Goal: Task Accomplishment & Management: Use online tool/utility

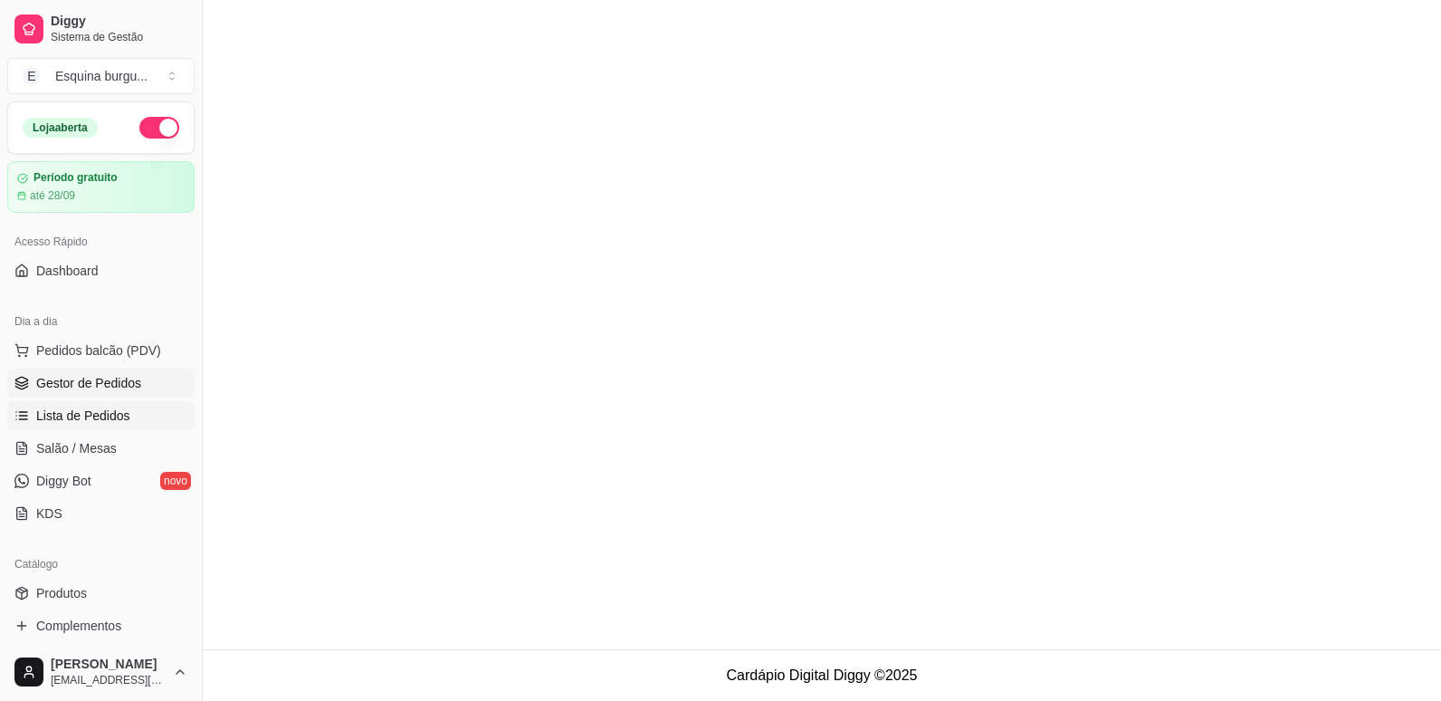
scroll to position [174, 0]
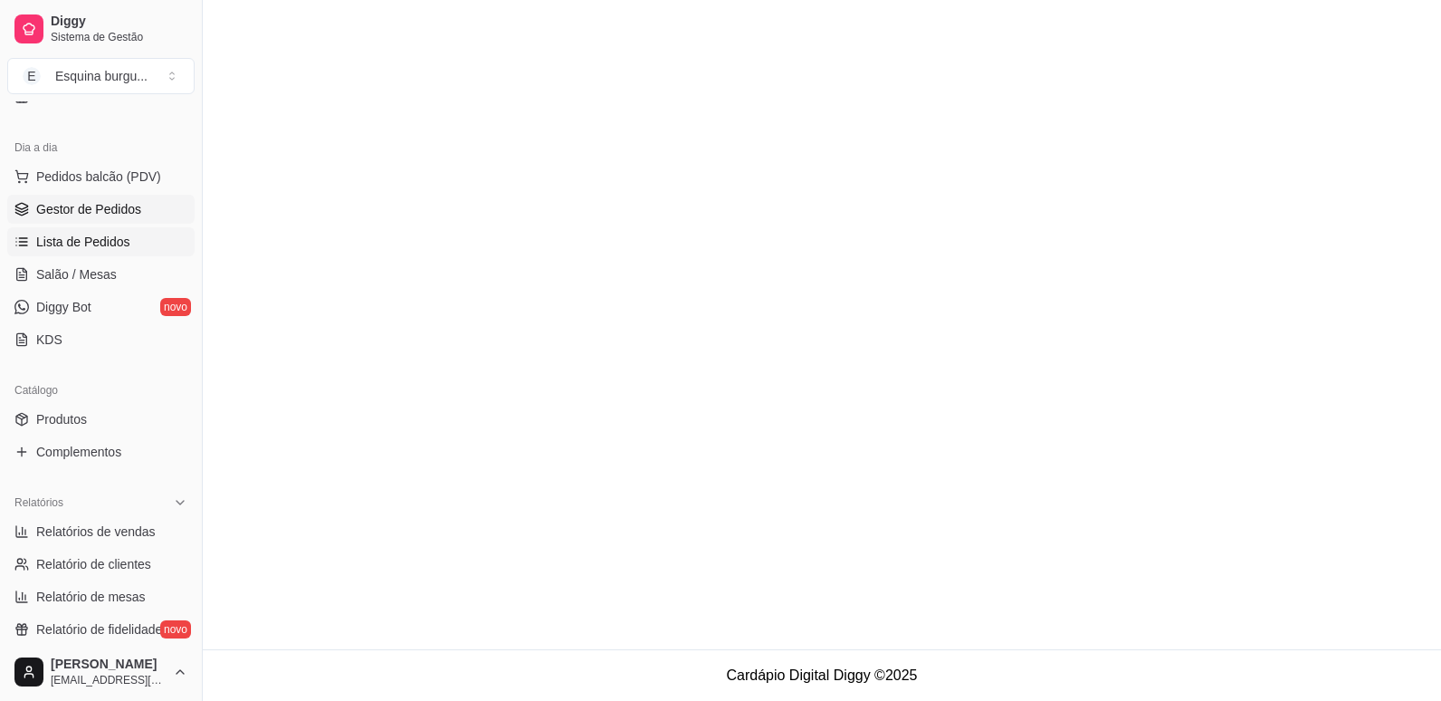
click at [113, 196] on link "Gestor de Pedidos" at bounding box center [100, 209] width 187 height 29
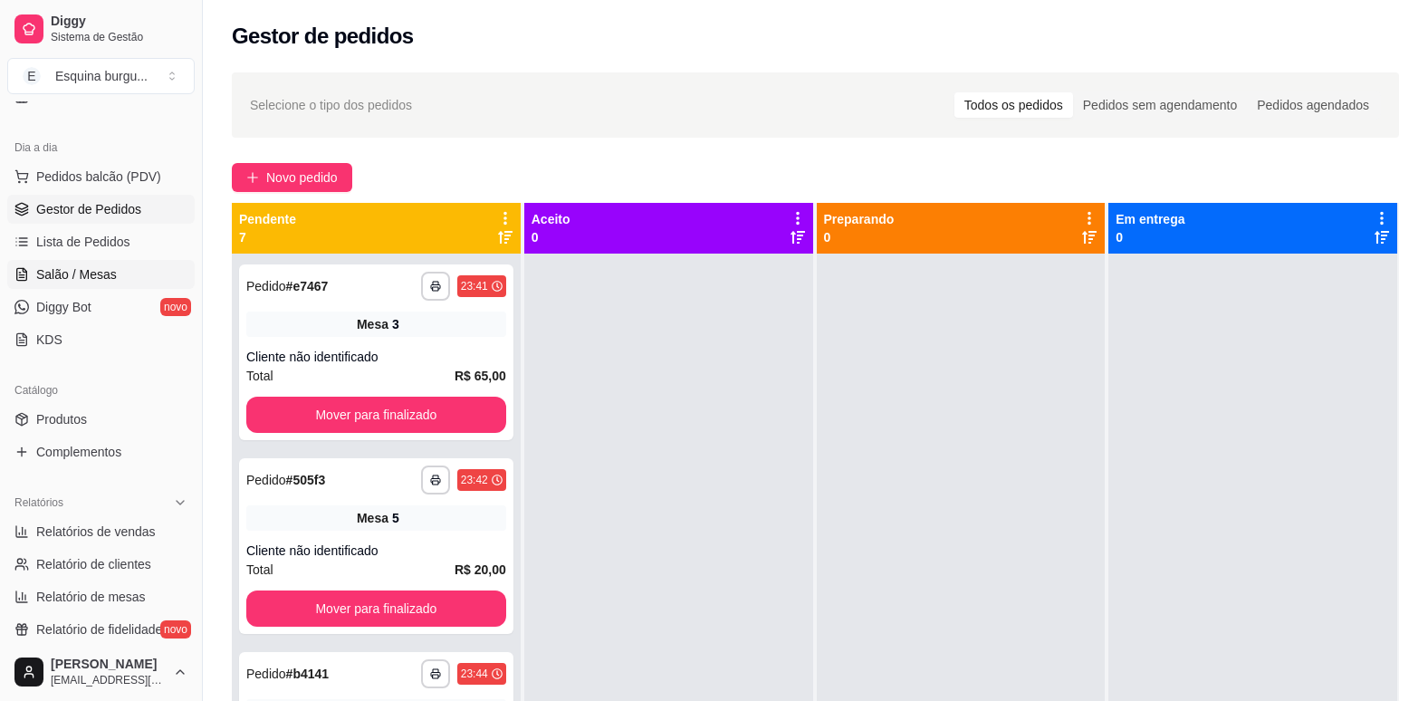
click at [100, 282] on span "Salão / Mesas" at bounding box center [76, 274] width 81 height 18
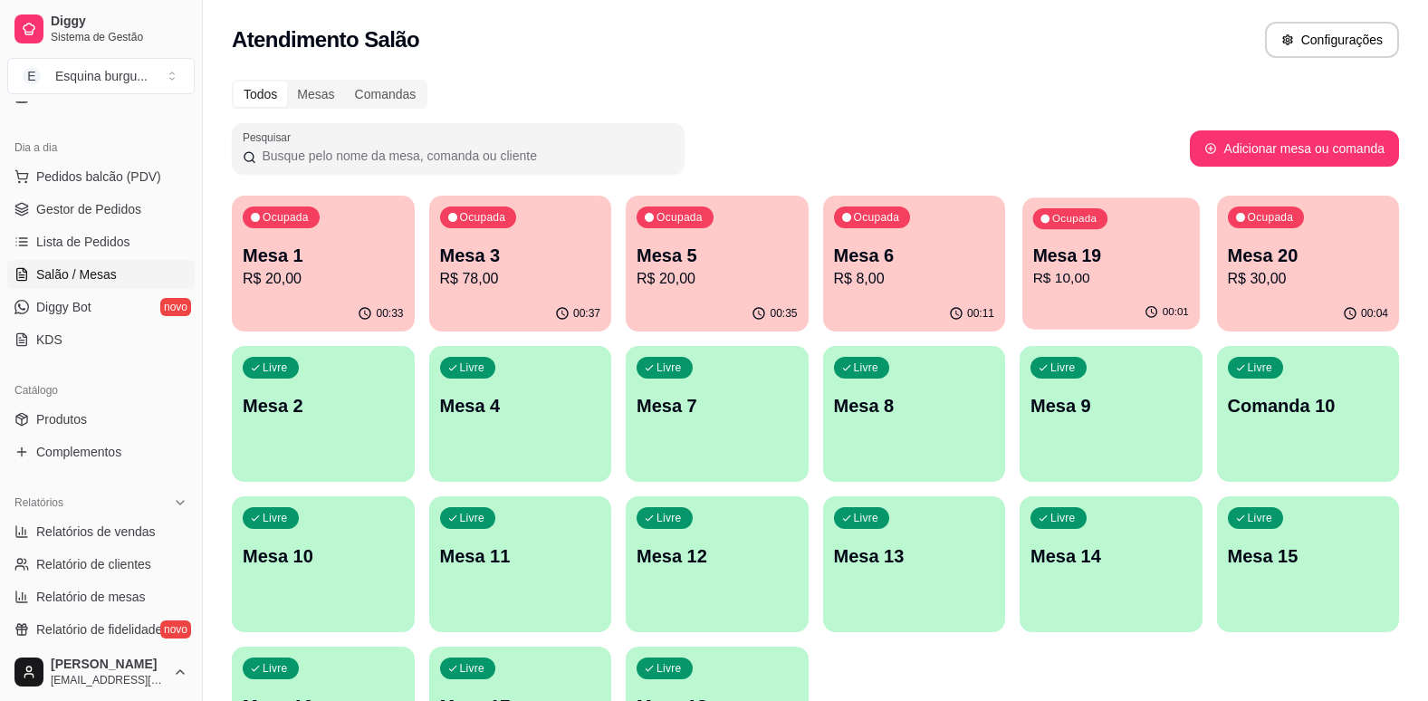
click at [1139, 254] on p "Mesa 19" at bounding box center [1111, 256] width 156 height 24
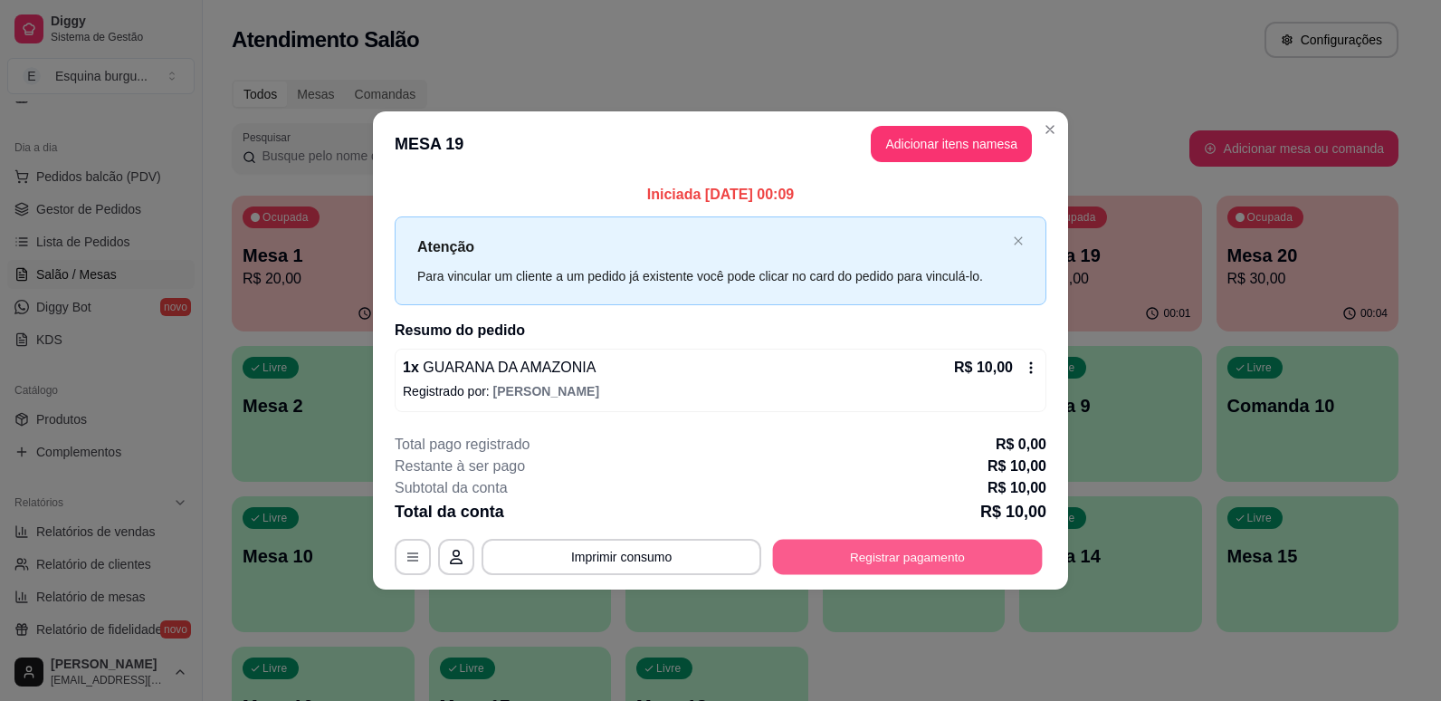
click at [824, 574] on button "Registrar pagamento" at bounding box center [908, 556] width 270 height 35
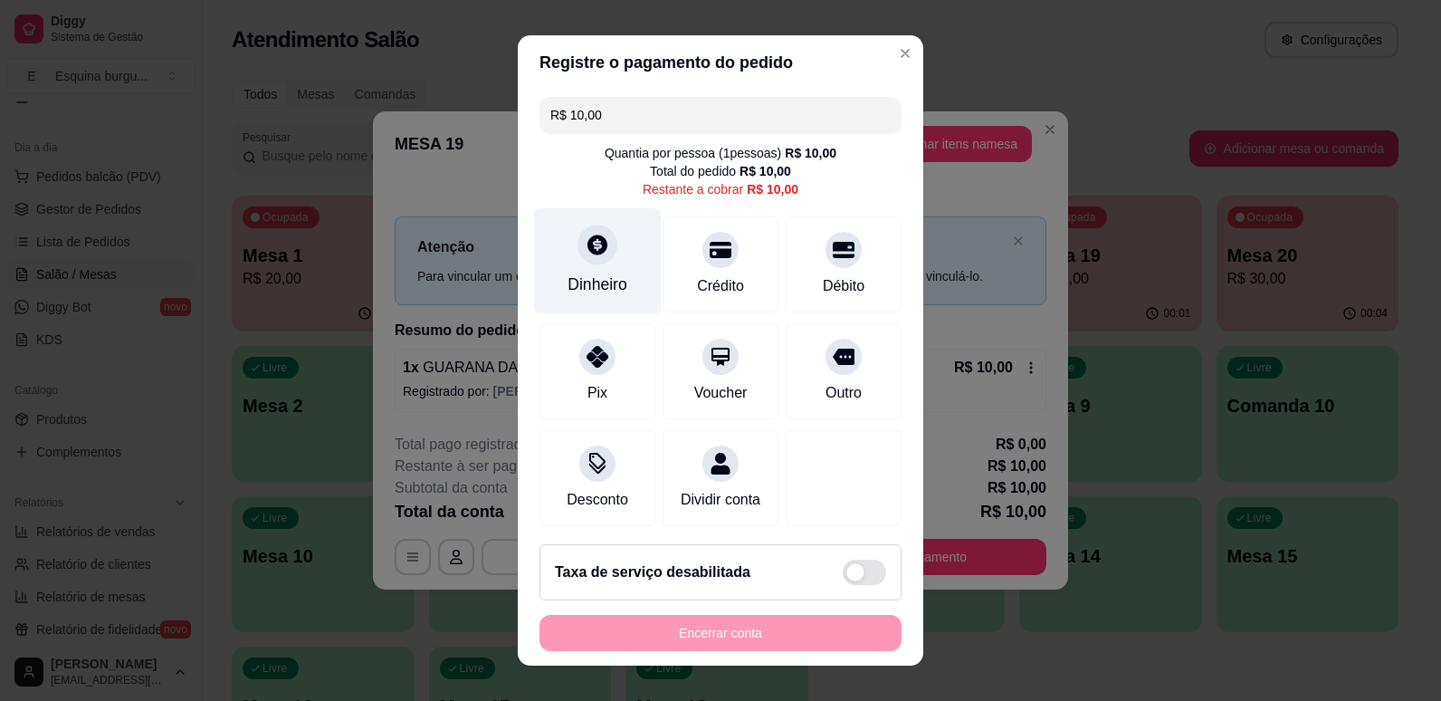
click at [581, 272] on div "Dinheiro" at bounding box center [598, 284] width 60 height 24
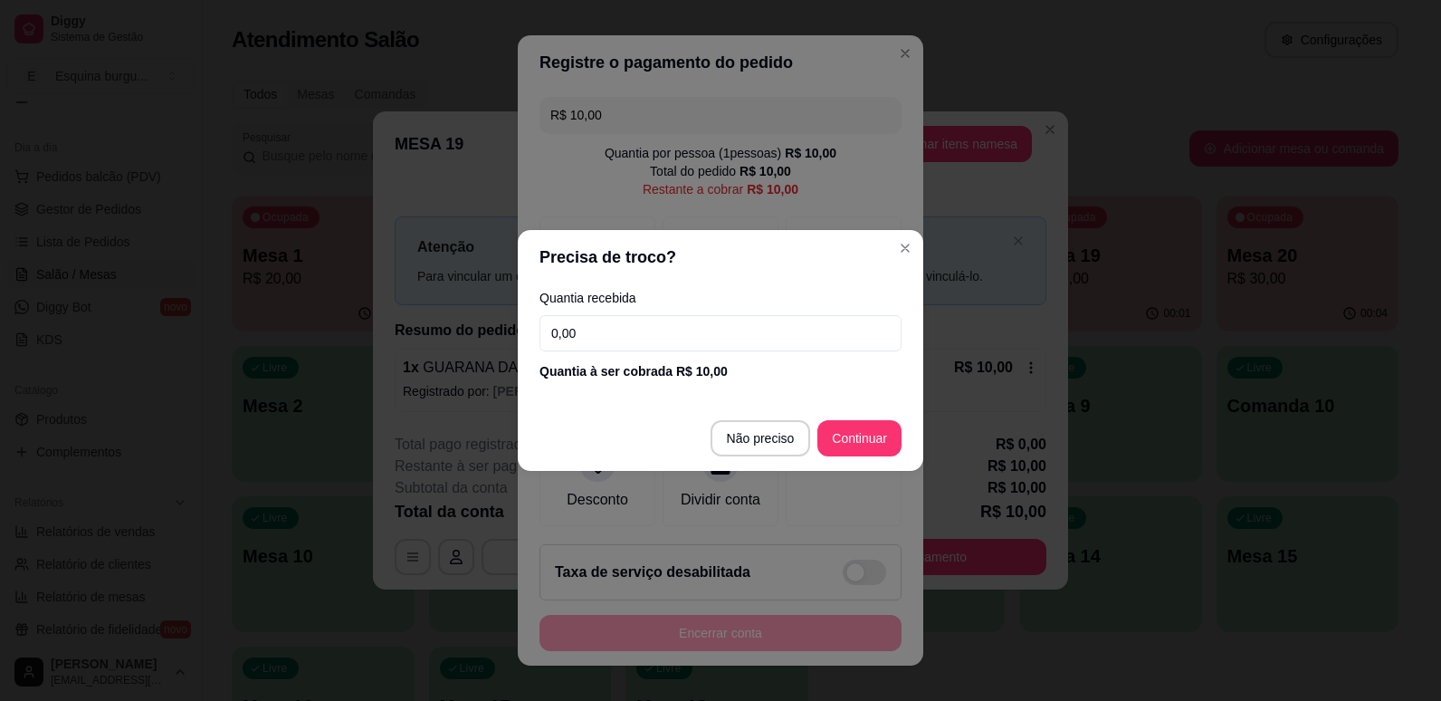
click at [645, 342] on input "0,00" at bounding box center [721, 333] width 362 height 36
type input "10,00"
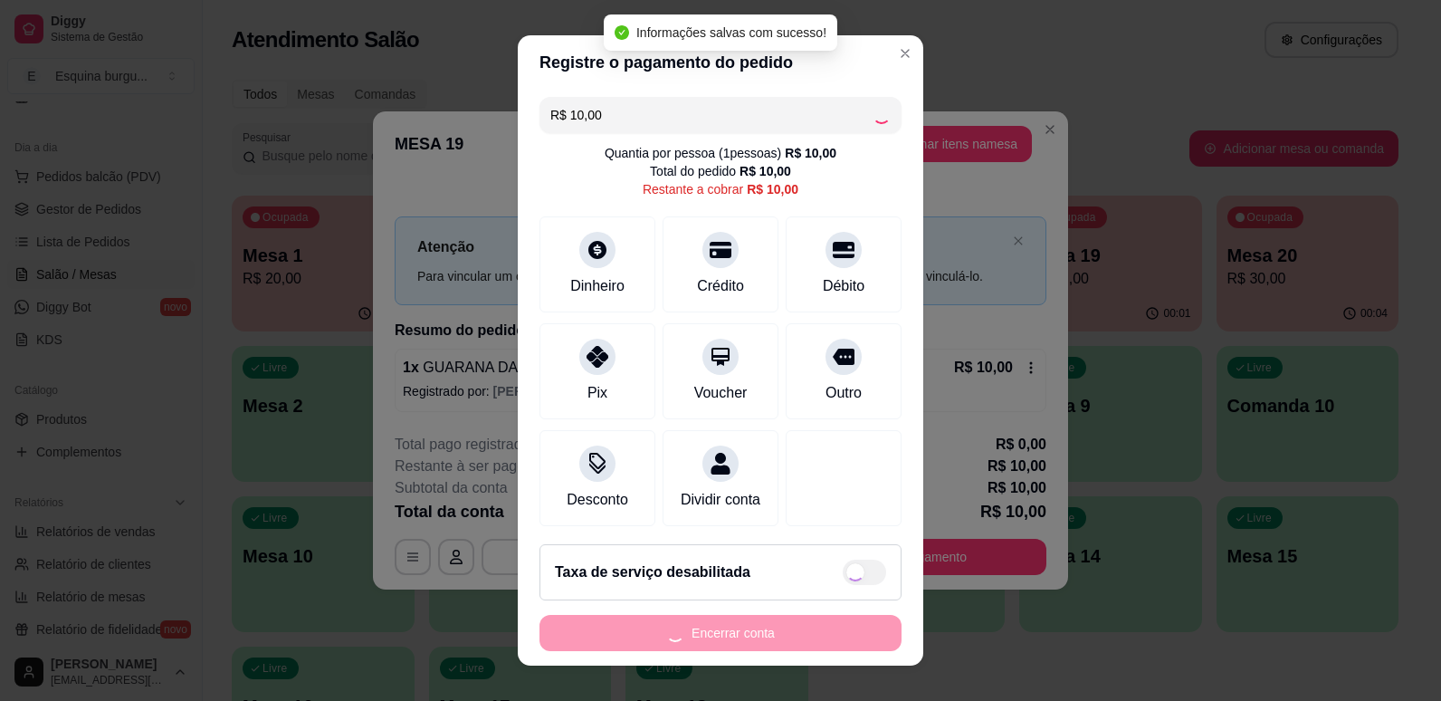
type input "R$ 0,00"
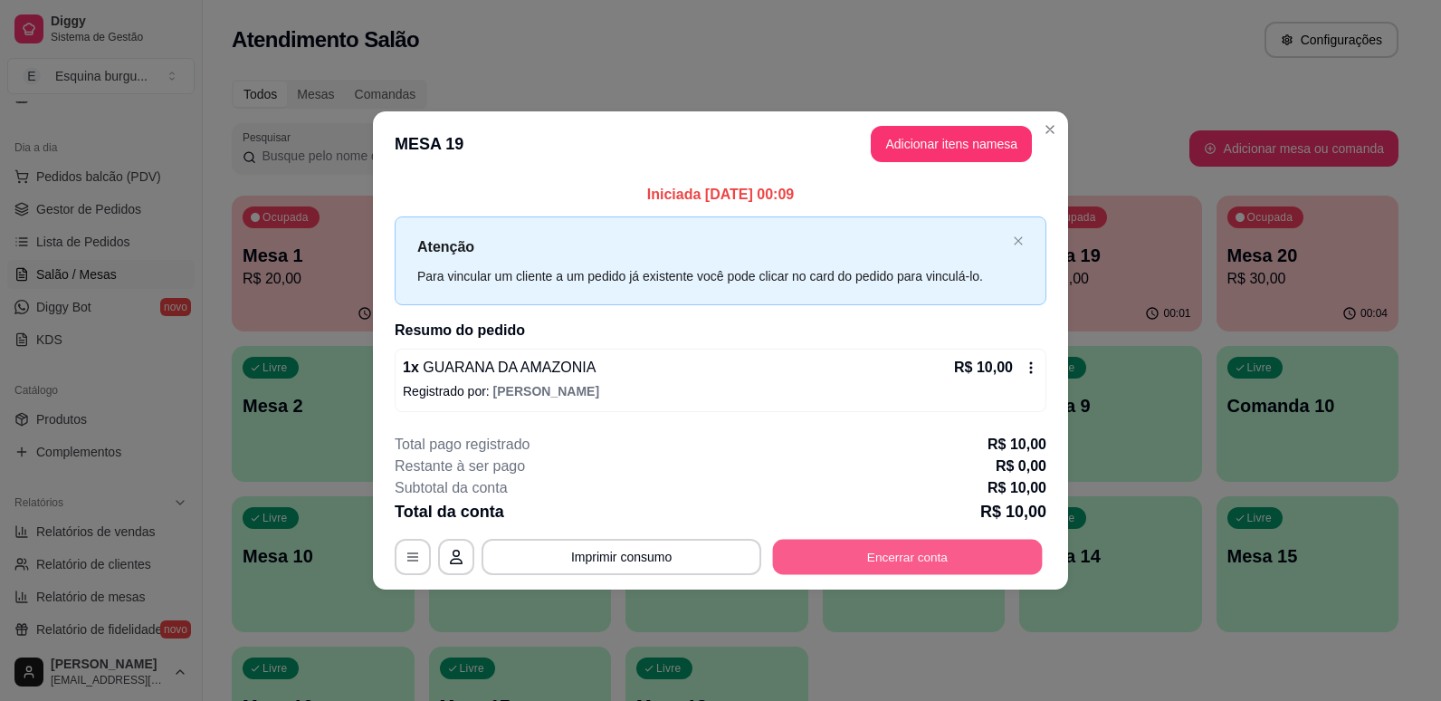
click at [914, 557] on button "Encerrar conta" at bounding box center [908, 556] width 270 height 35
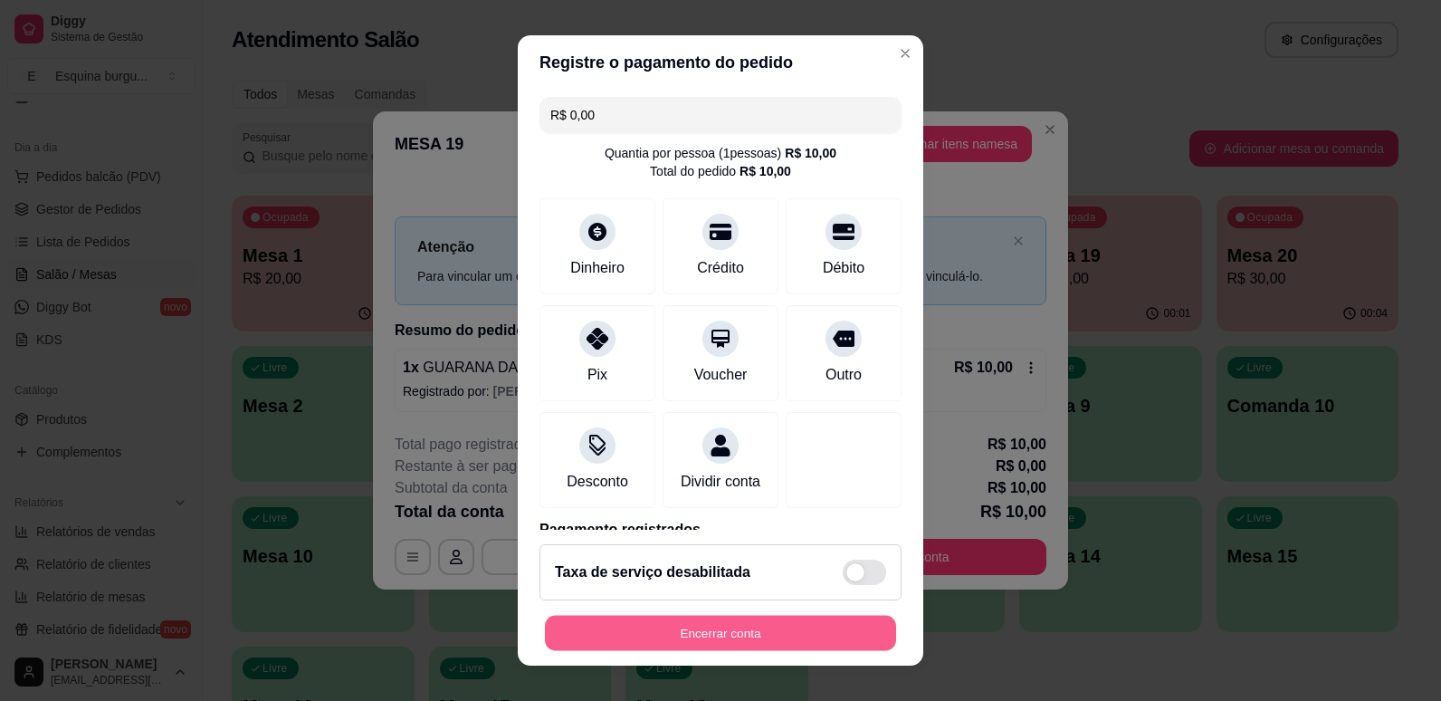
click at [808, 633] on button "Encerrar conta" at bounding box center [720, 633] width 351 height 35
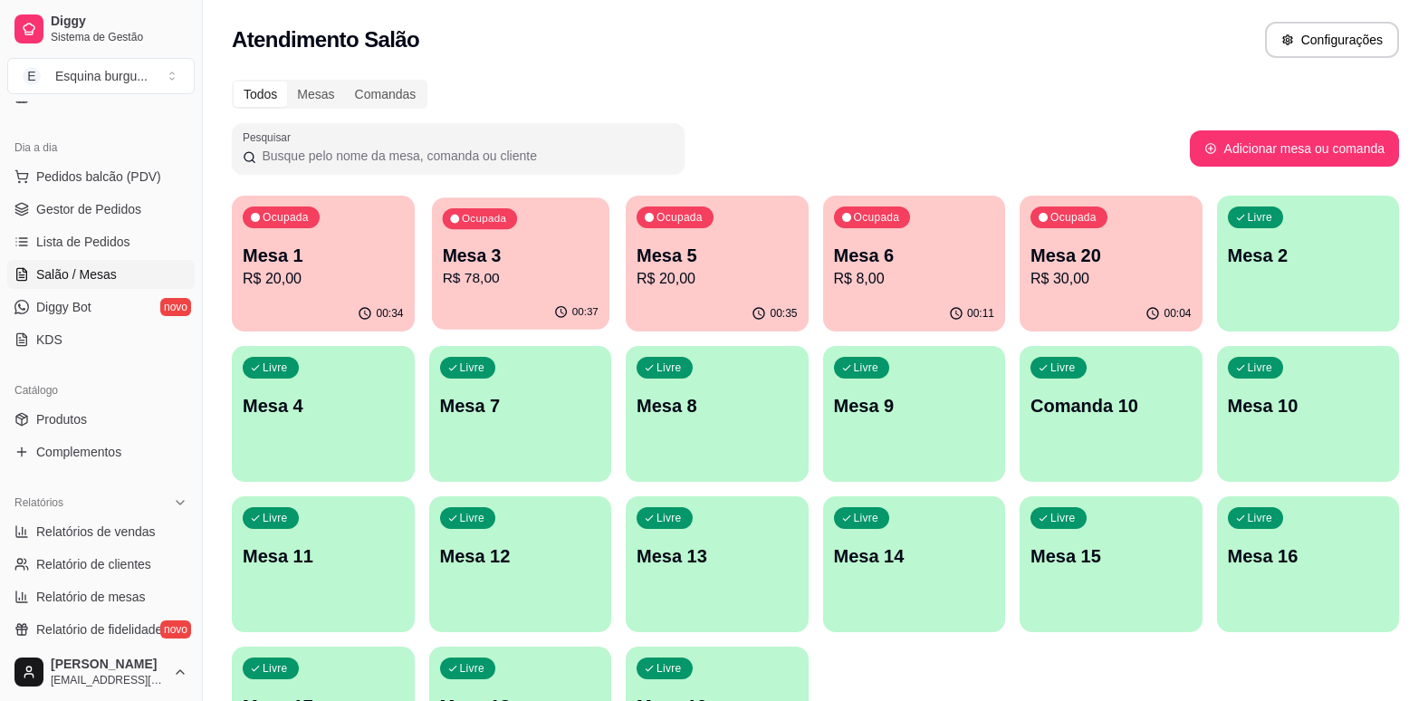
click at [531, 255] on p "Mesa 3" at bounding box center [520, 256] width 156 height 24
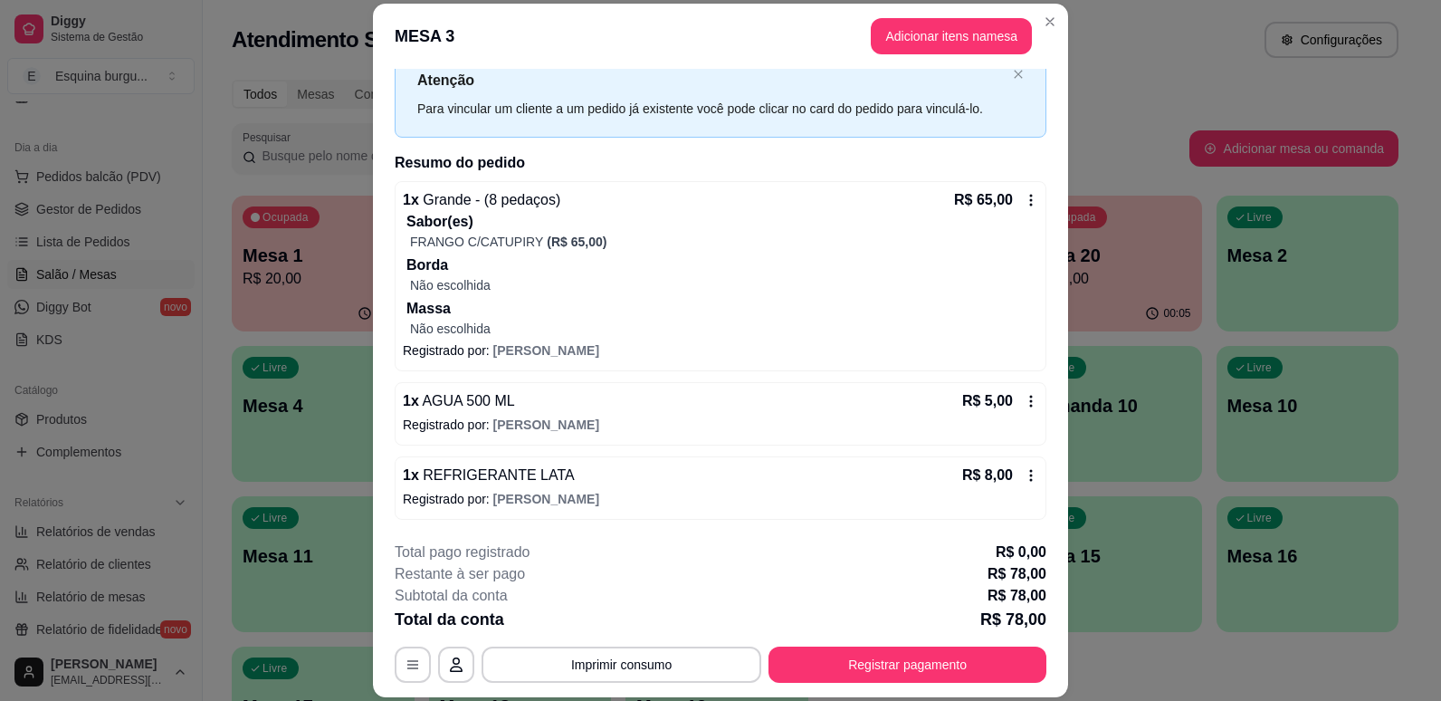
scroll to position [54, 0]
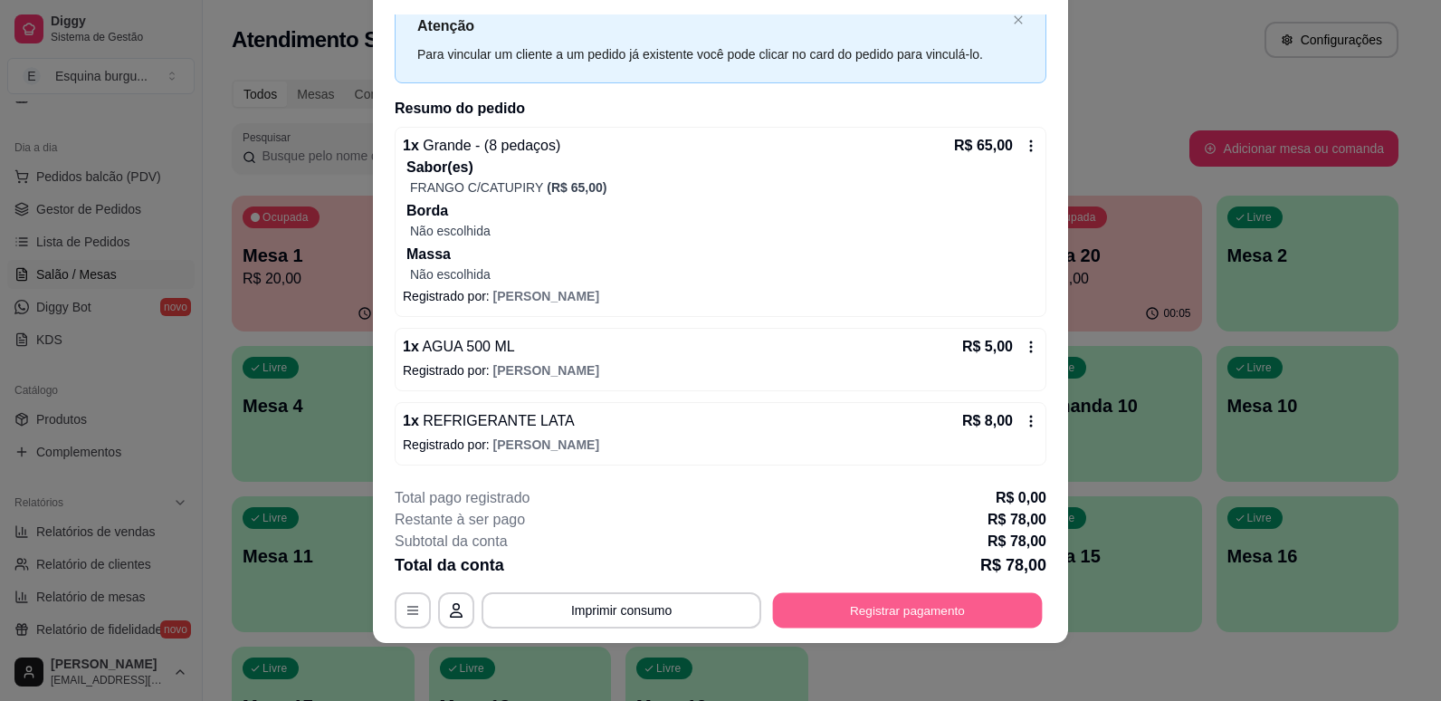
click at [898, 617] on button "Registrar pagamento" at bounding box center [908, 610] width 270 height 35
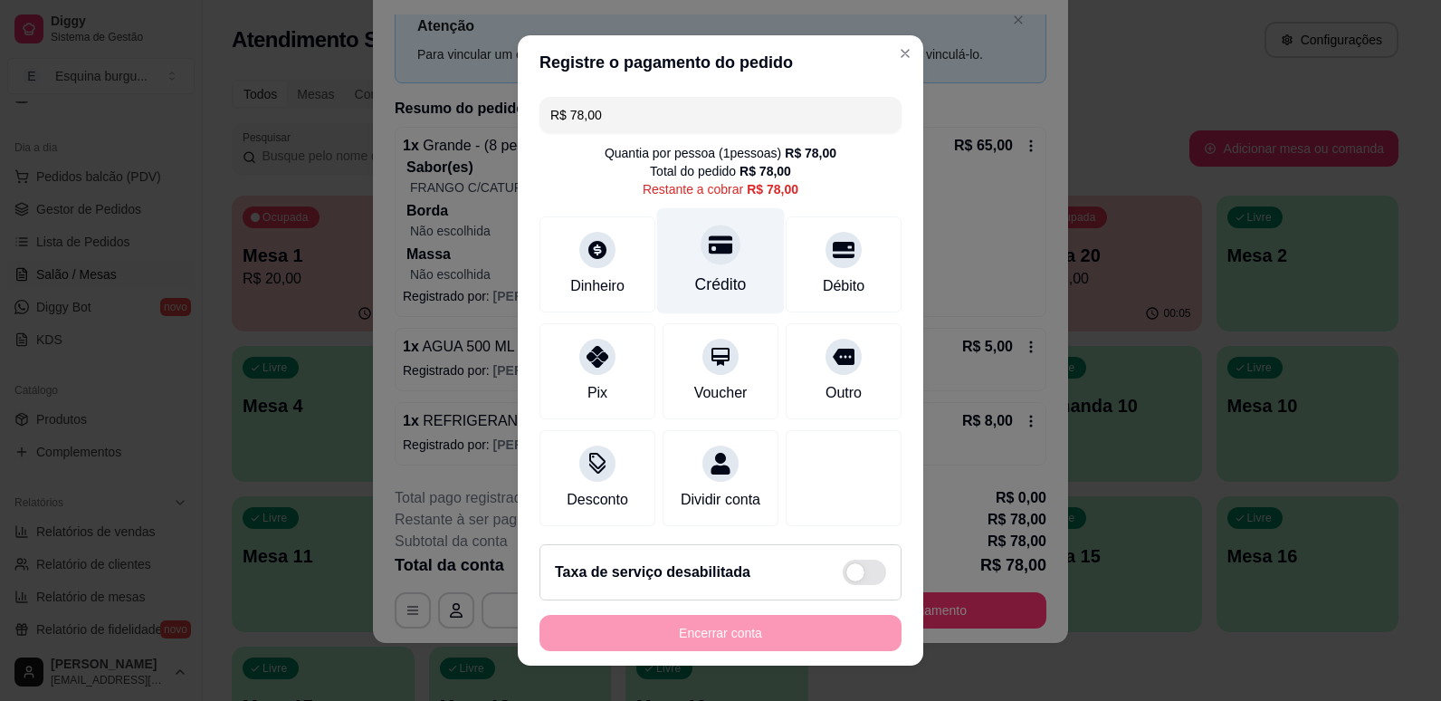
click at [716, 239] on div at bounding box center [721, 245] width 40 height 40
type input "R$ 0,00"
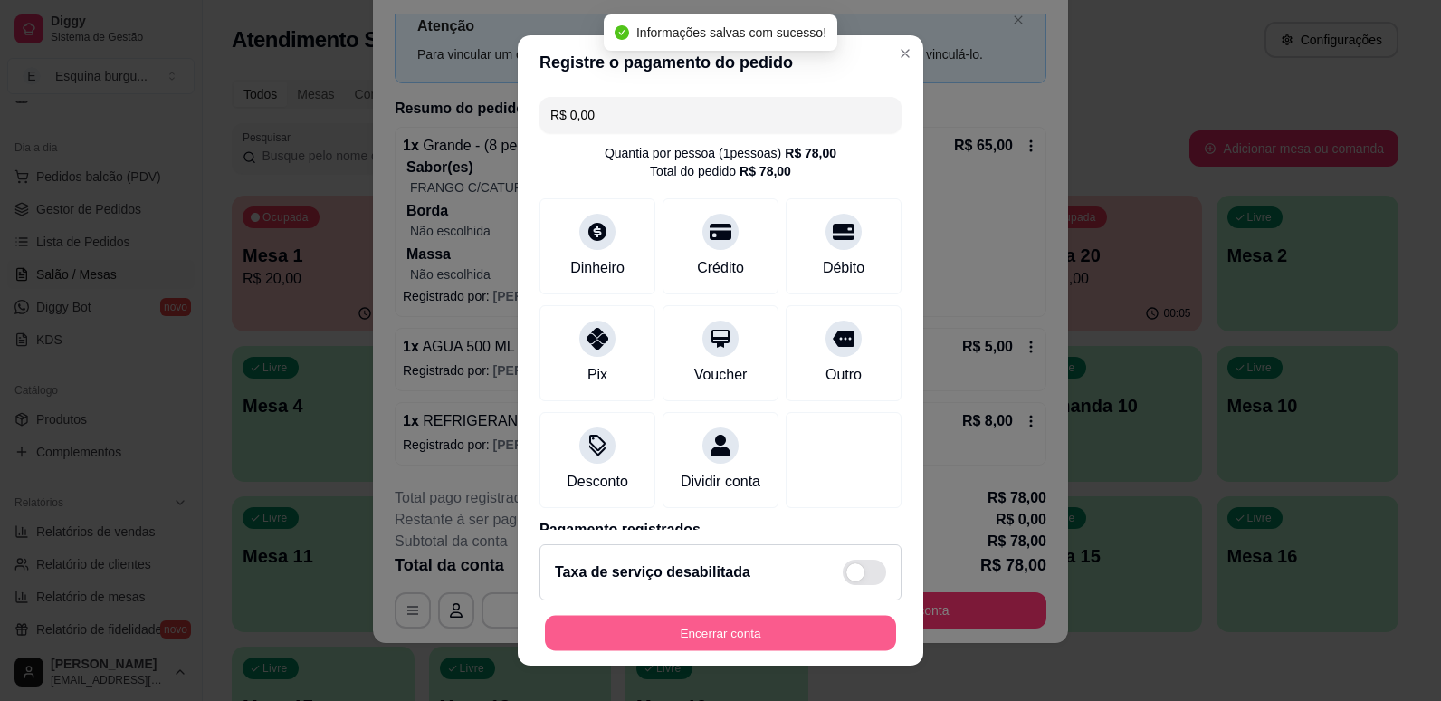
click at [793, 629] on button "Encerrar conta" at bounding box center [720, 633] width 351 height 35
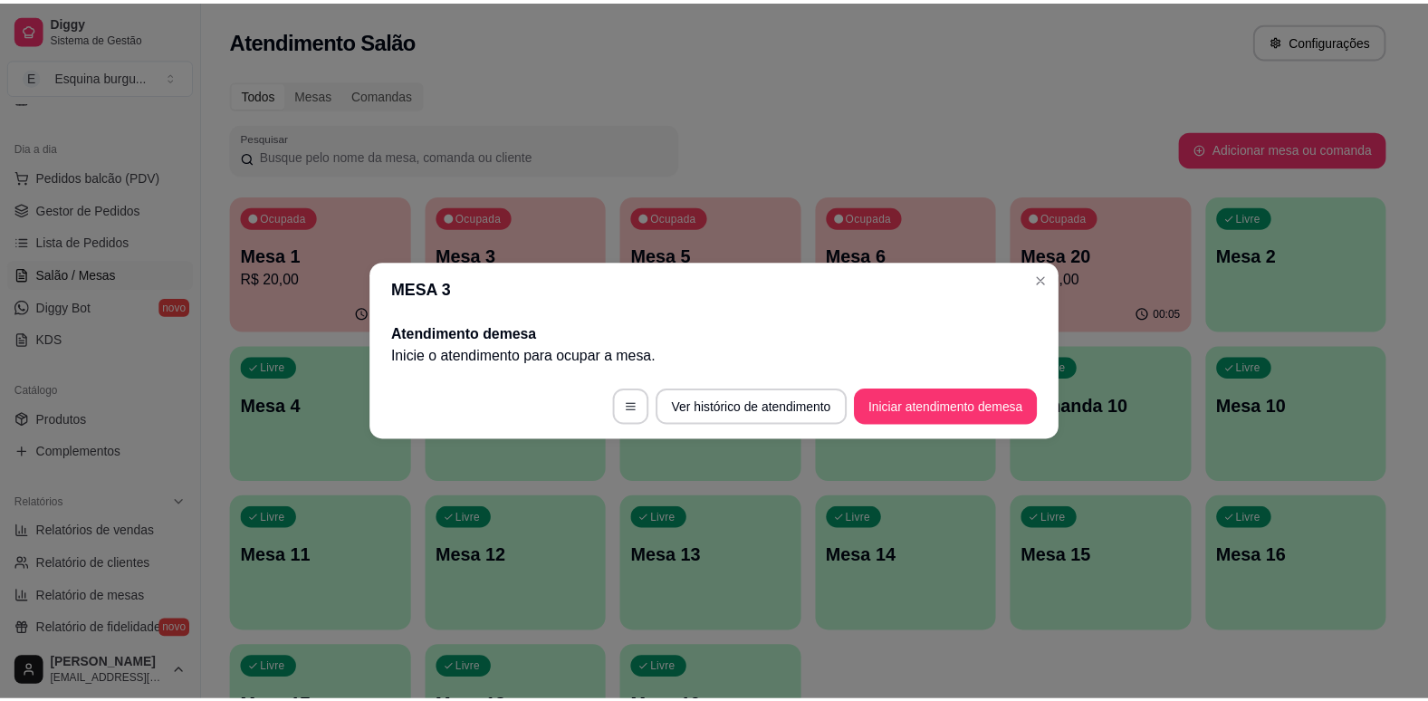
scroll to position [0, 0]
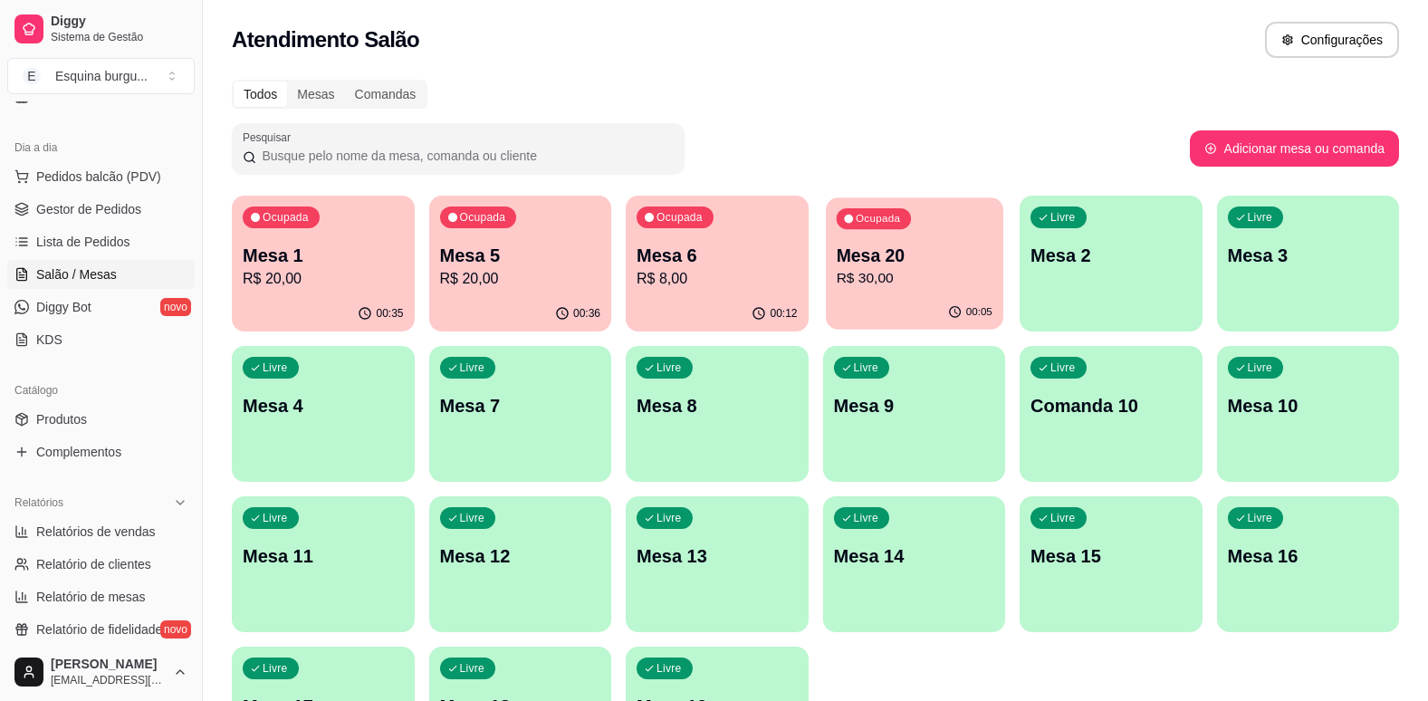
click at [958, 275] on p "R$ 30,00" at bounding box center [914, 278] width 156 height 21
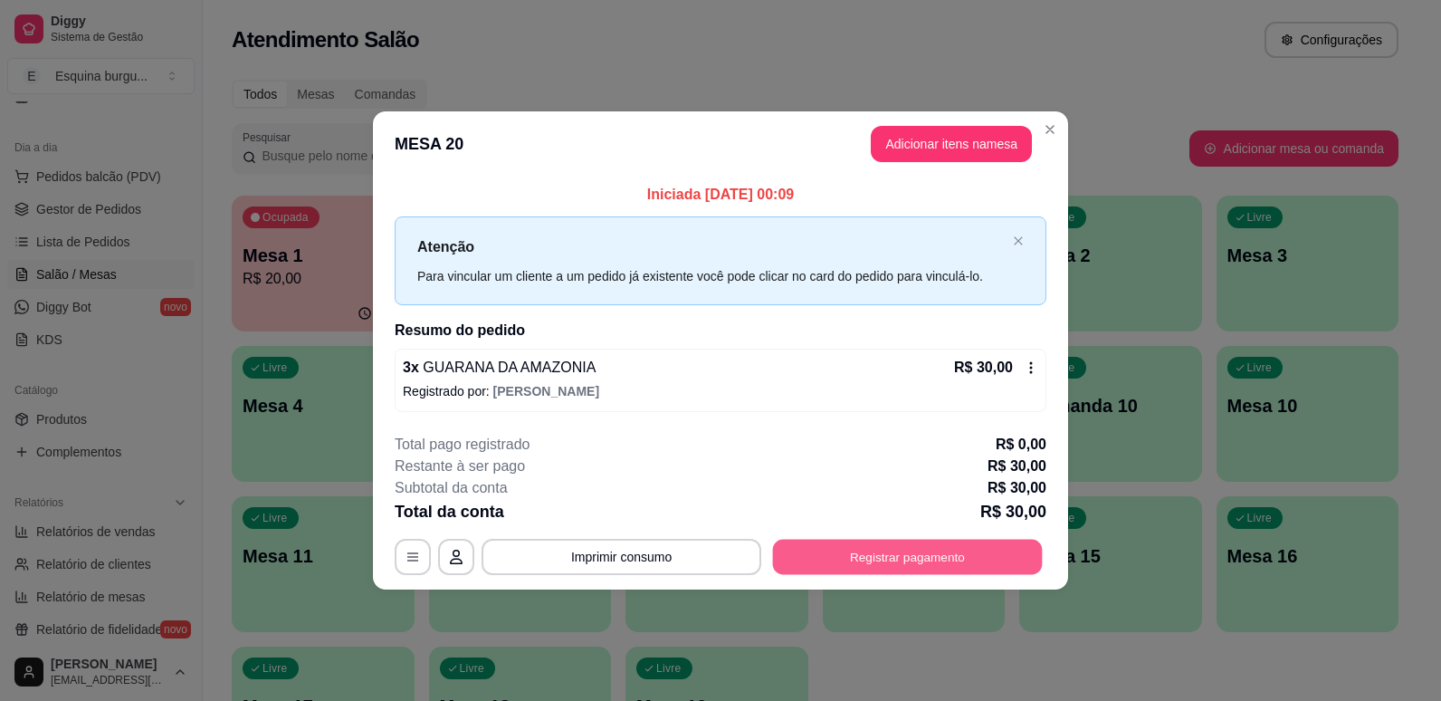
click at [931, 552] on button "Registrar pagamento" at bounding box center [908, 556] width 270 height 35
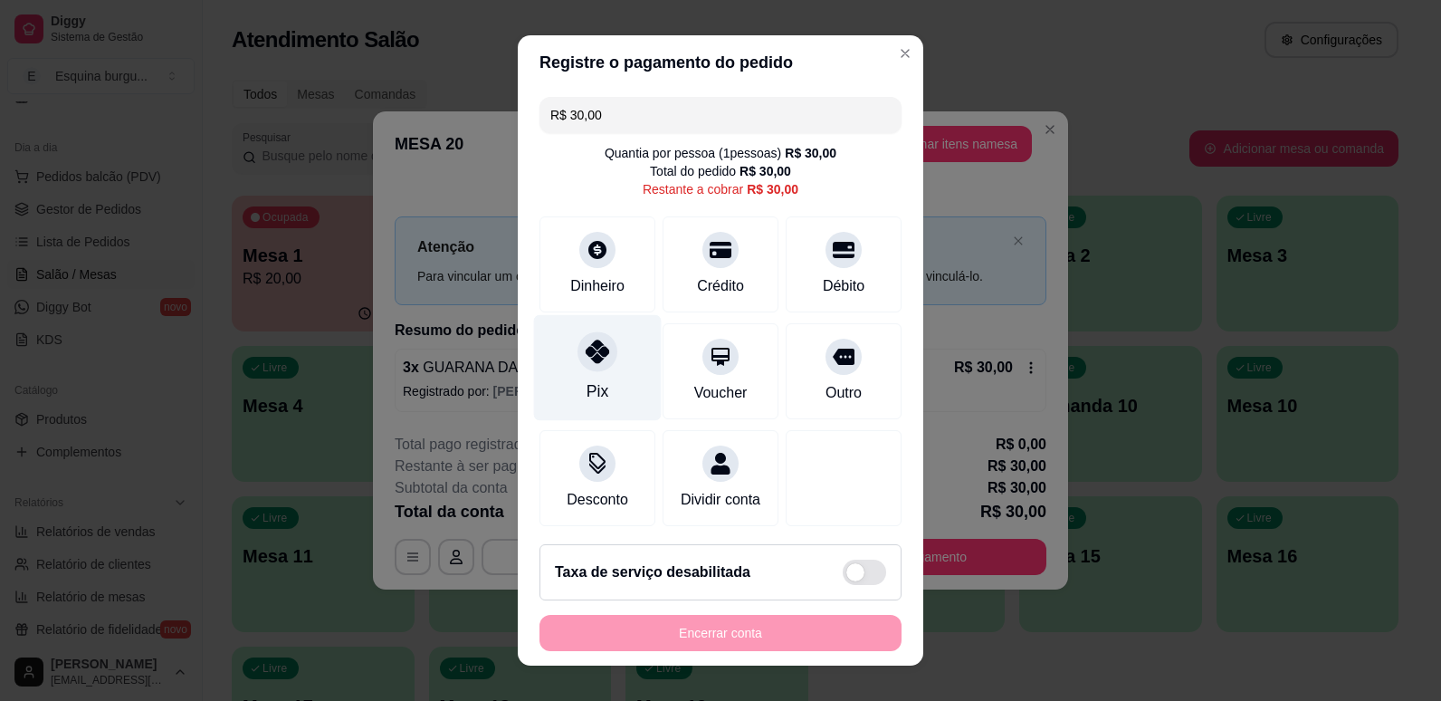
click at [587, 391] on div "Pix" at bounding box center [598, 391] width 22 height 24
type input "R$ 0,00"
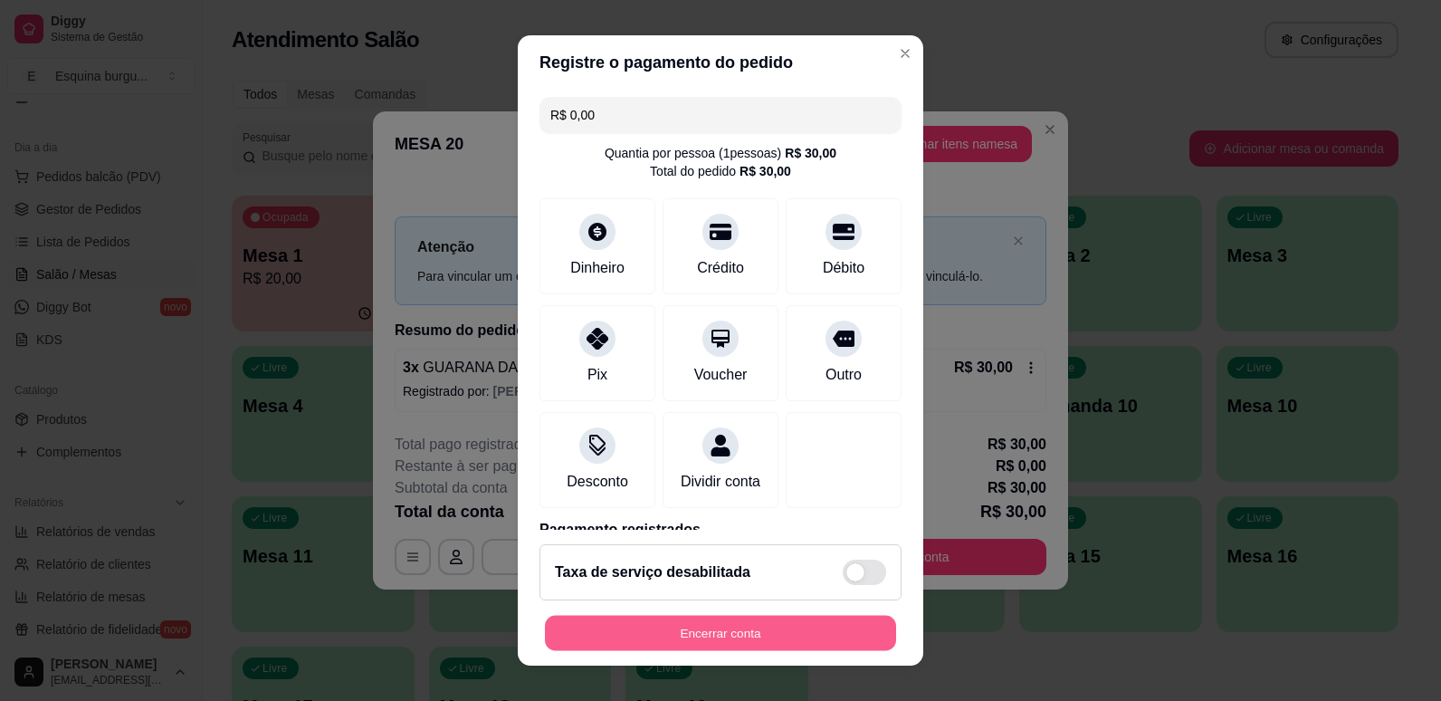
click at [783, 620] on button "Encerrar conta" at bounding box center [720, 633] width 351 height 35
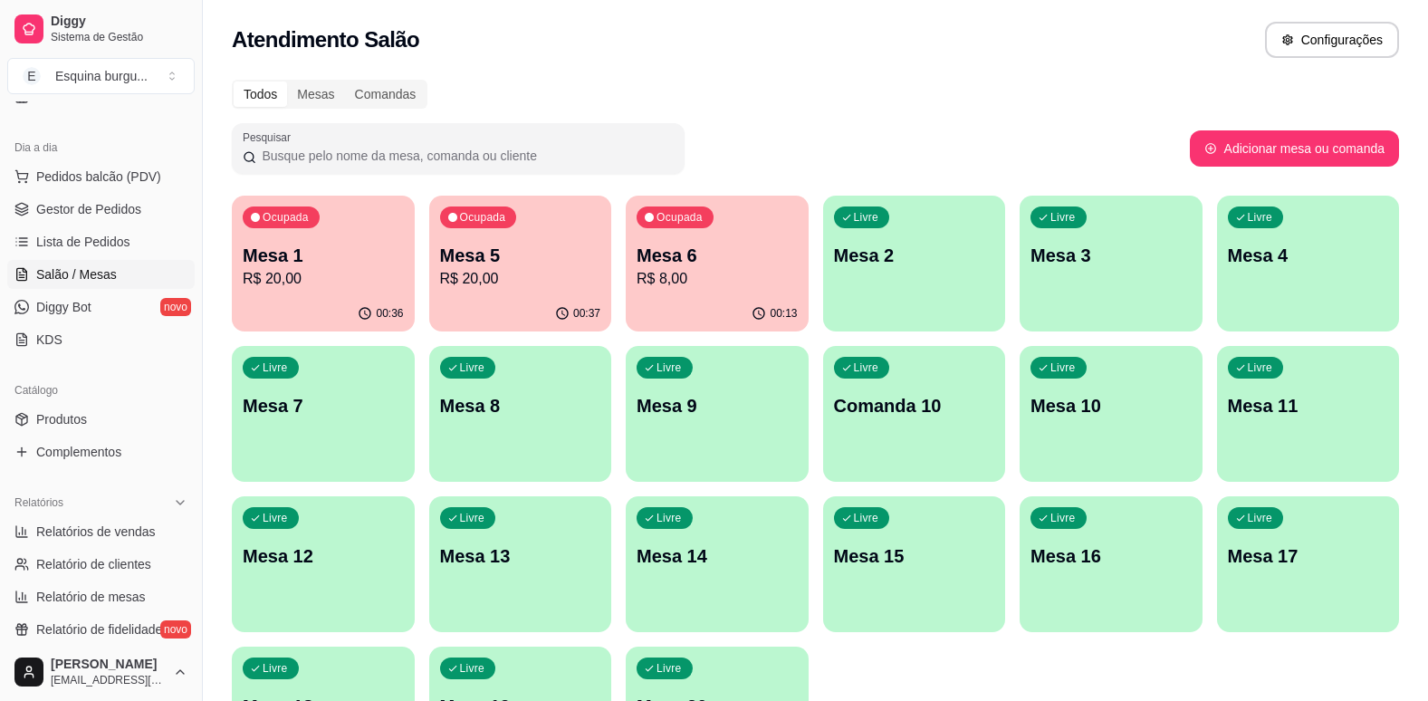
click at [521, 265] on p "Mesa 5" at bounding box center [520, 255] width 161 height 25
click at [100, 425] on link "Produtos" at bounding box center [100, 419] width 187 height 29
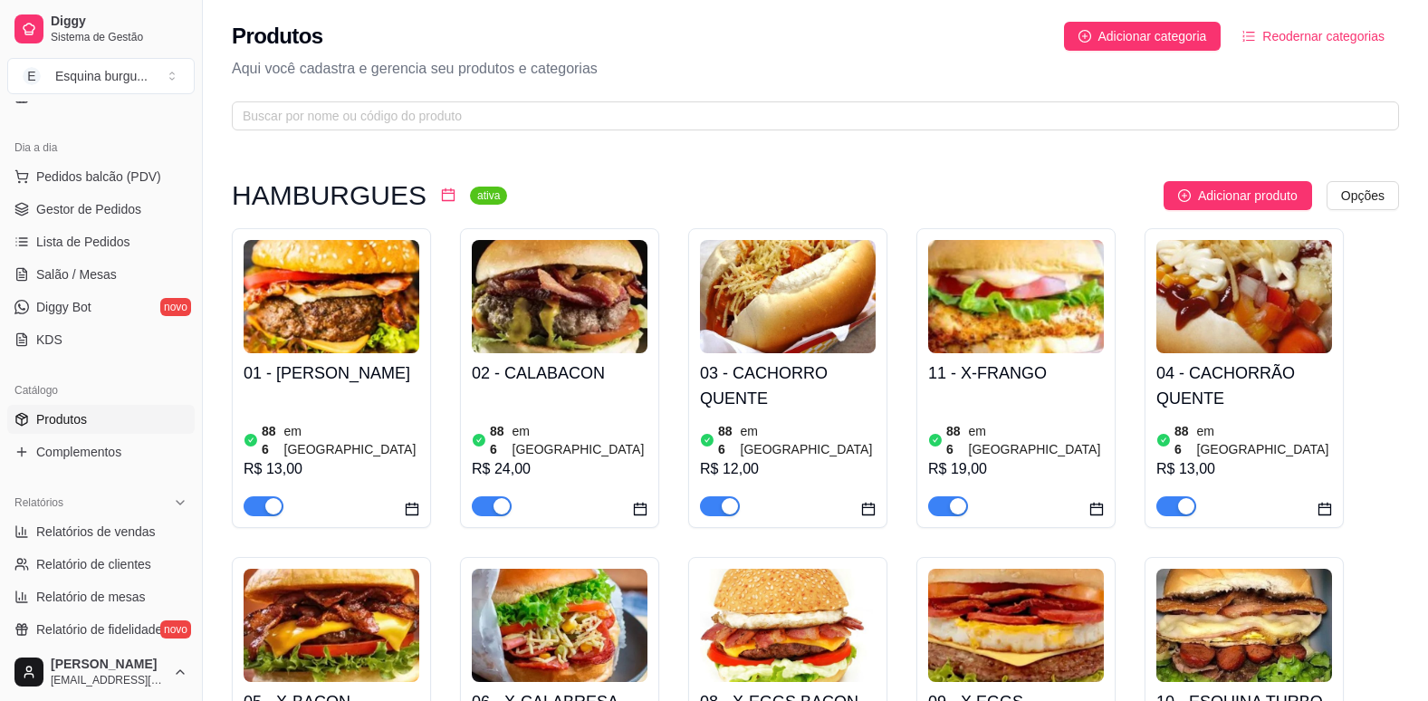
click at [94, 425] on link "Produtos" at bounding box center [100, 419] width 187 height 29
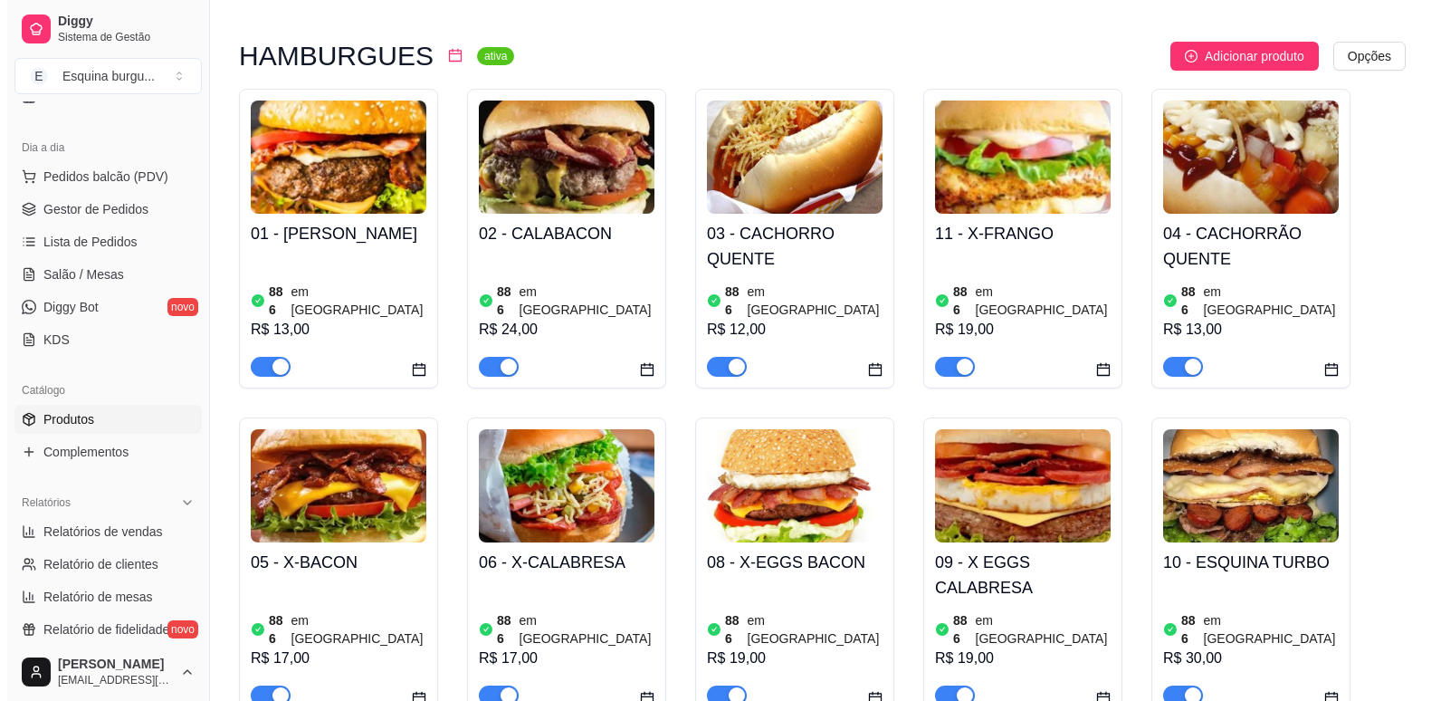
scroll to position [141, 0]
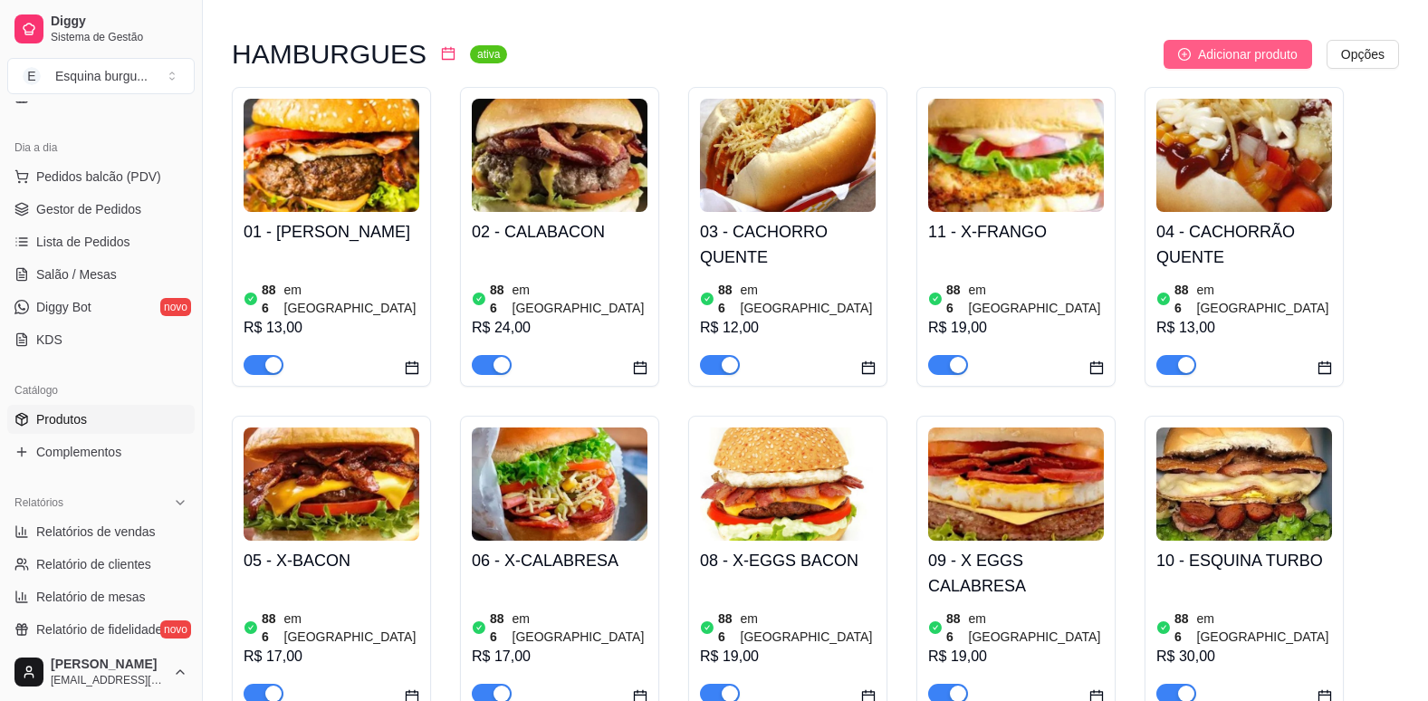
click at [1263, 68] on button "Adicionar produto" at bounding box center [1237, 54] width 148 height 29
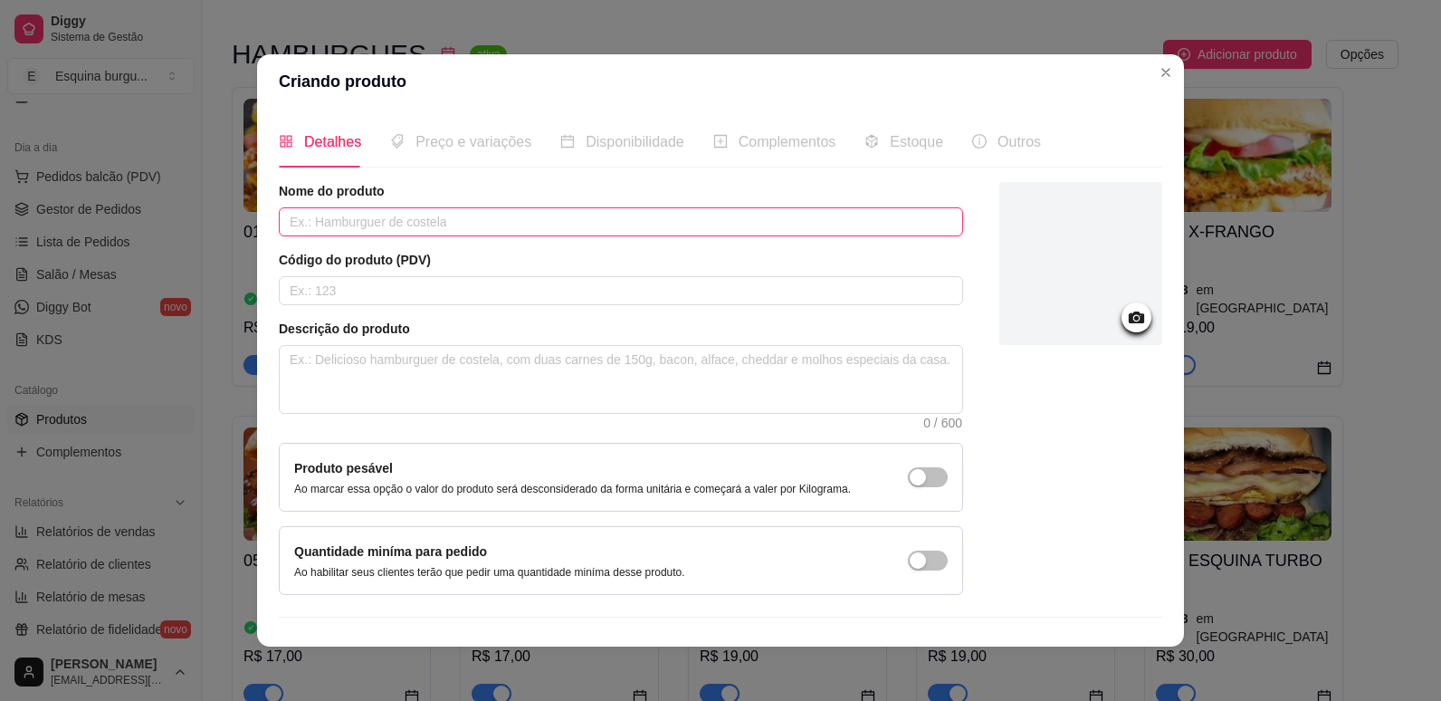
click at [541, 227] on input "text" at bounding box center [621, 221] width 684 height 29
type input "x"
type input "X BURG"
click at [1126, 324] on icon at bounding box center [1136, 317] width 21 height 21
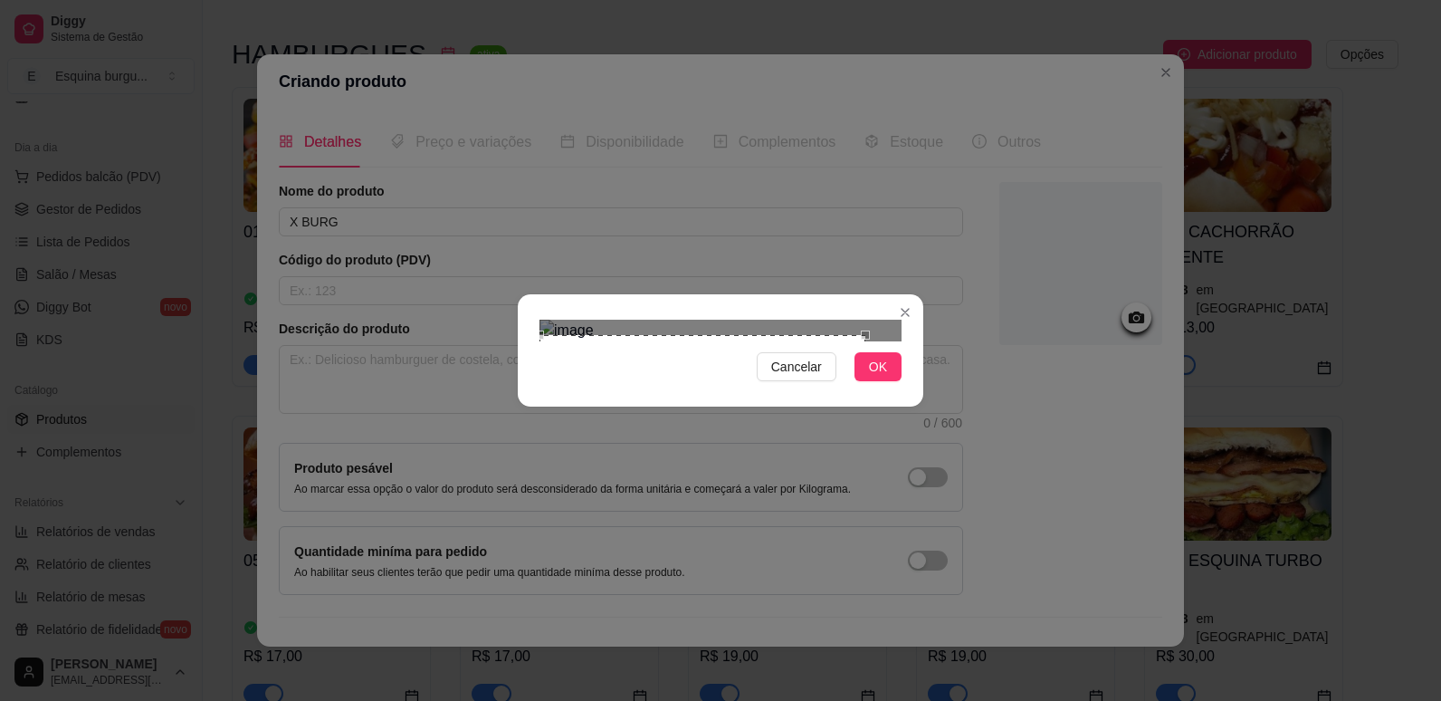
click at [698, 375] on div "Use the arrow keys to move the crop selection area" at bounding box center [703, 457] width 326 height 244
click at [870, 377] on span "OK" at bounding box center [878, 367] width 18 height 20
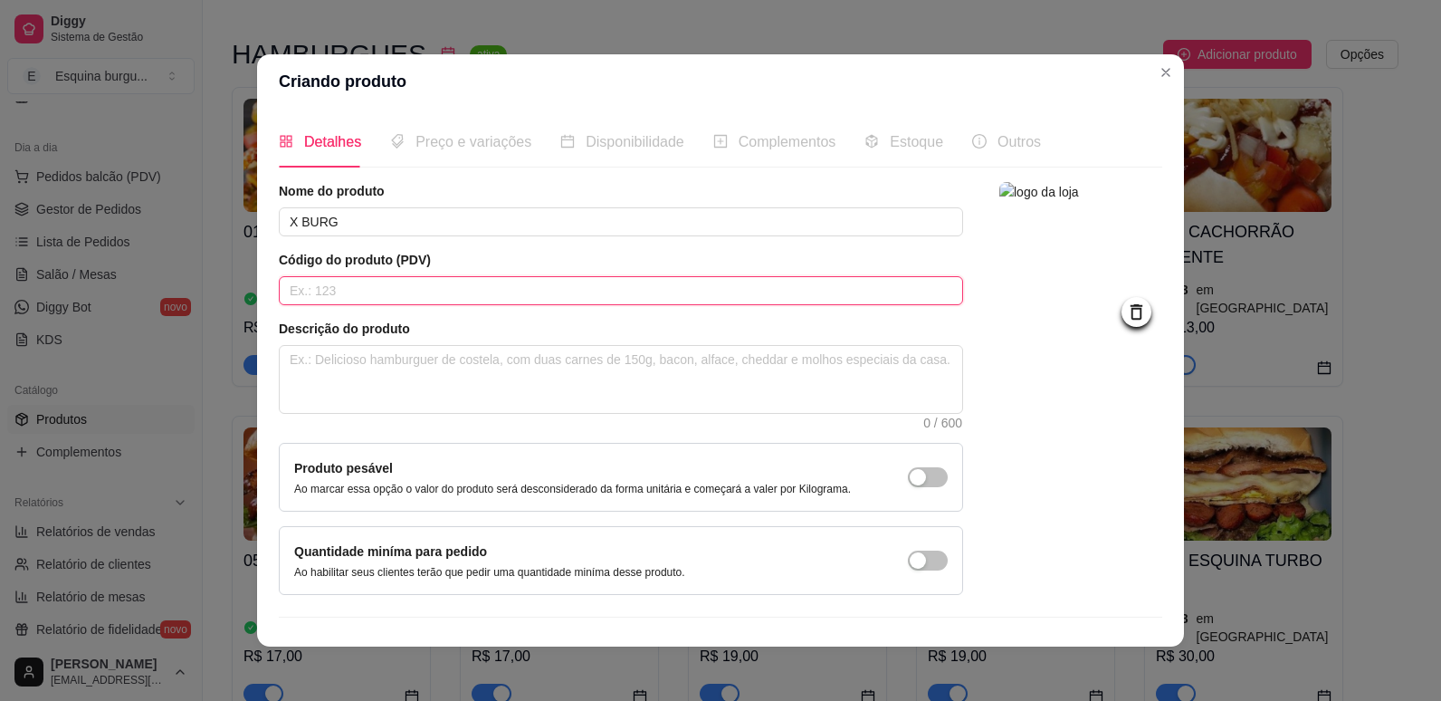
click at [389, 286] on input "text" at bounding box center [621, 290] width 684 height 29
type input "97"
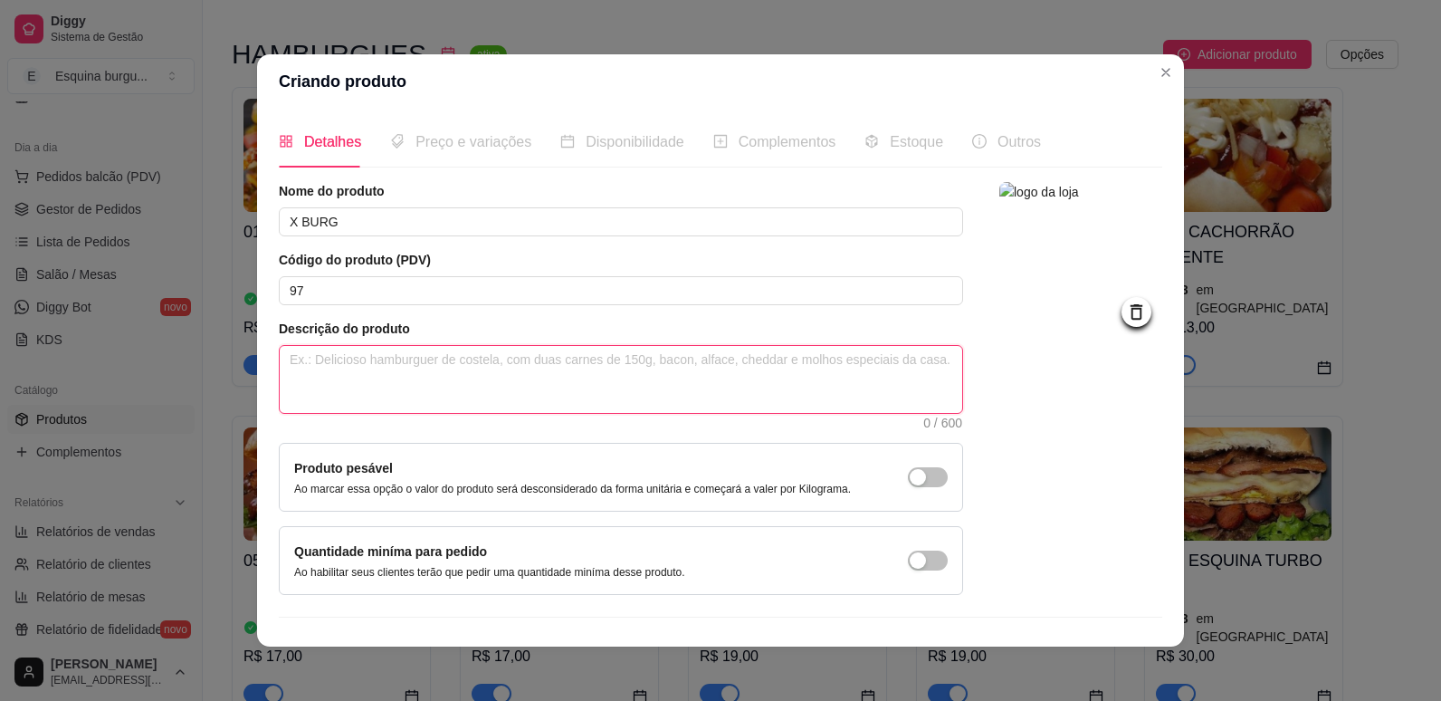
click at [382, 380] on textarea at bounding box center [621, 379] width 683 height 67
type textarea "C"
type textarea "CA"
type textarea "CAR"
type textarea "CARM"
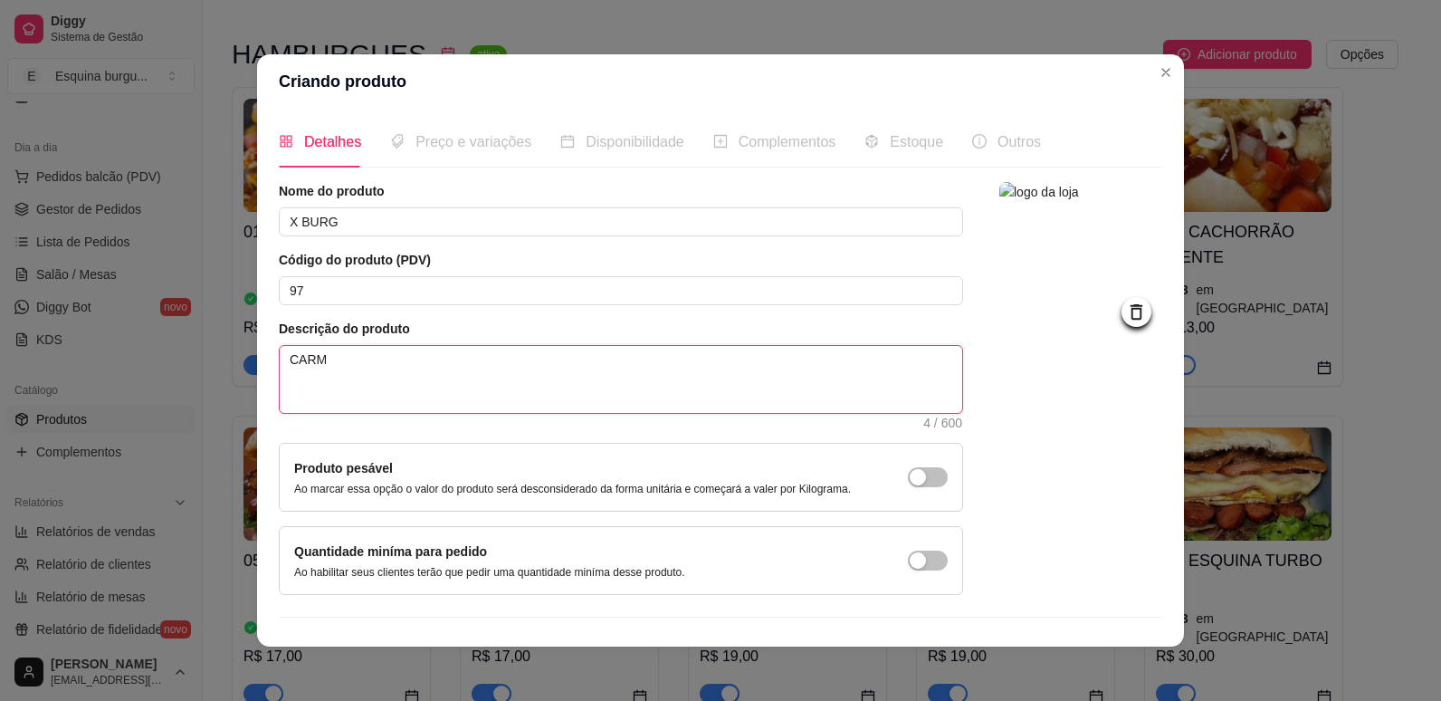
type textarea "CAR"
type textarea "CARN"
type textarea "CARNE"
type textarea "CARNE,"
type textarea "CARNE,Q"
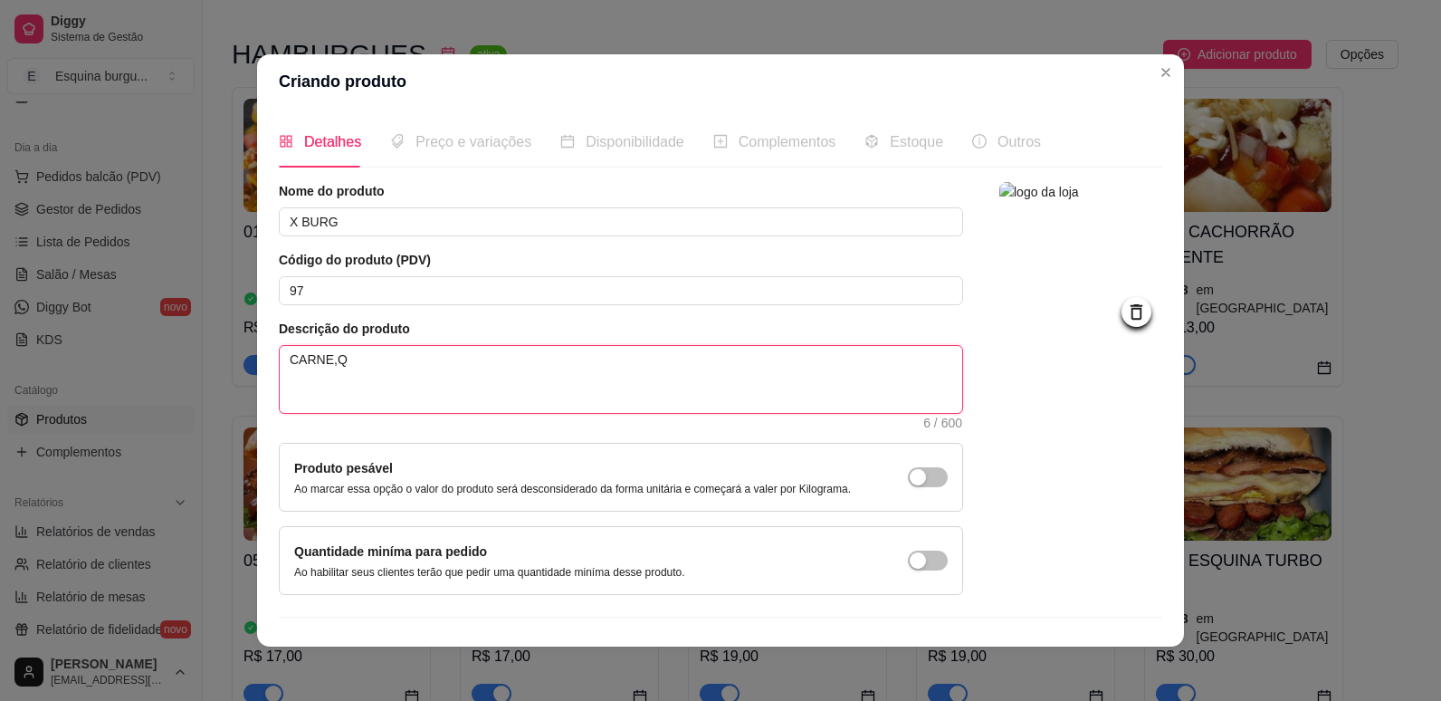
type textarea "CARNE,QU"
type textarea "CARNE,QUE"
type textarea "CARNE,QUEI"
type textarea "CARNE,QUEIJ"
type textarea "CARNE,QUEIJO"
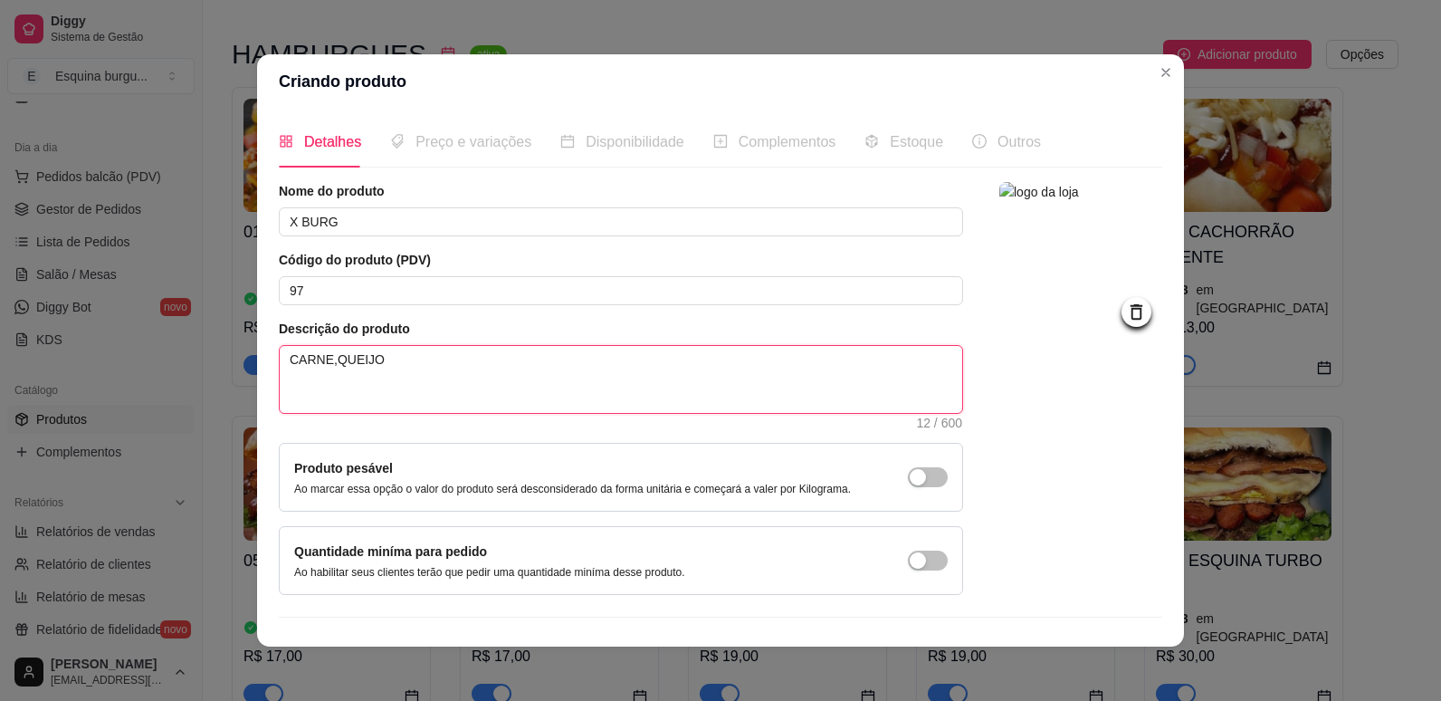
type textarea "CARNE,QUEIJO"
type textarea "CARNE,QUEIJO ,"
type textarea "CARNE,QUEIJO"
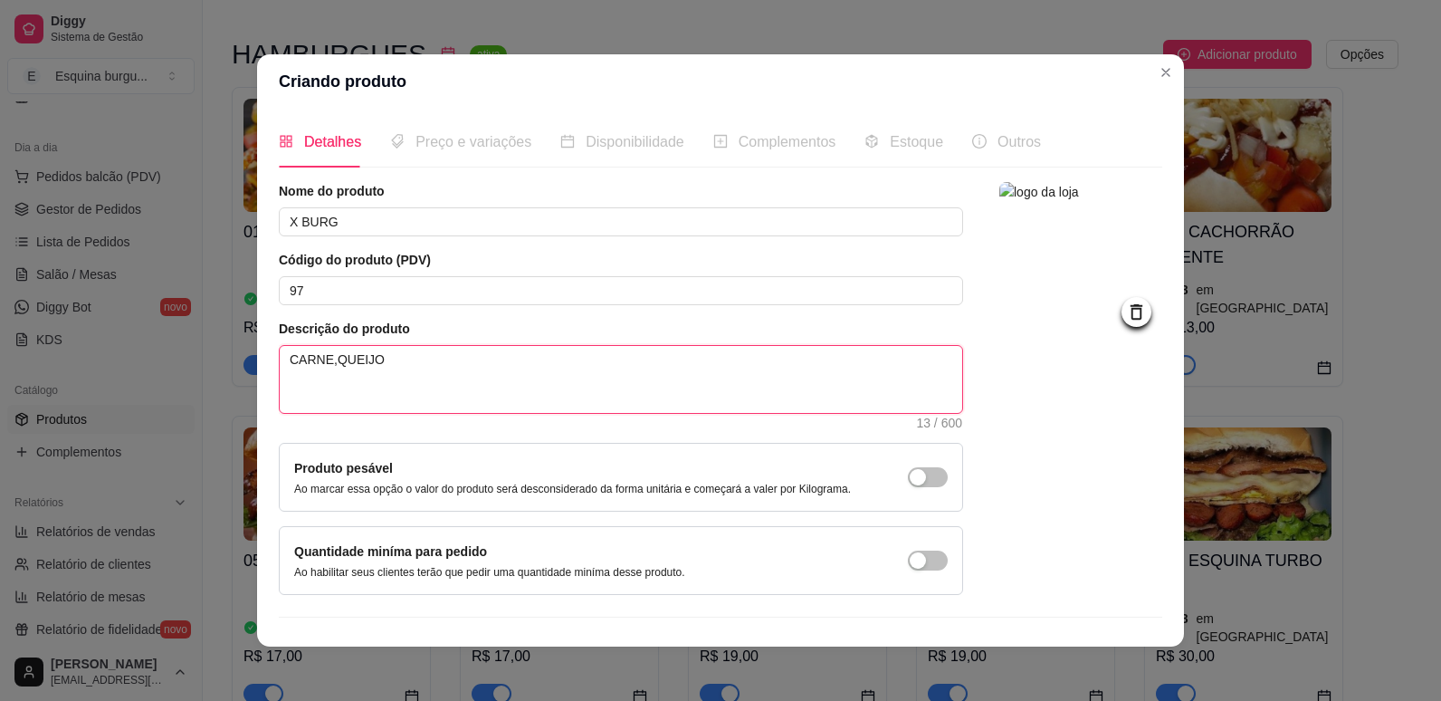
type textarea "CARNE,QUEIJO"
type textarea "CARNE,QUEIJO,"
type textarea "CARNE,QUEIJO, A"
type textarea "CARNE,QUEIJO, AL"
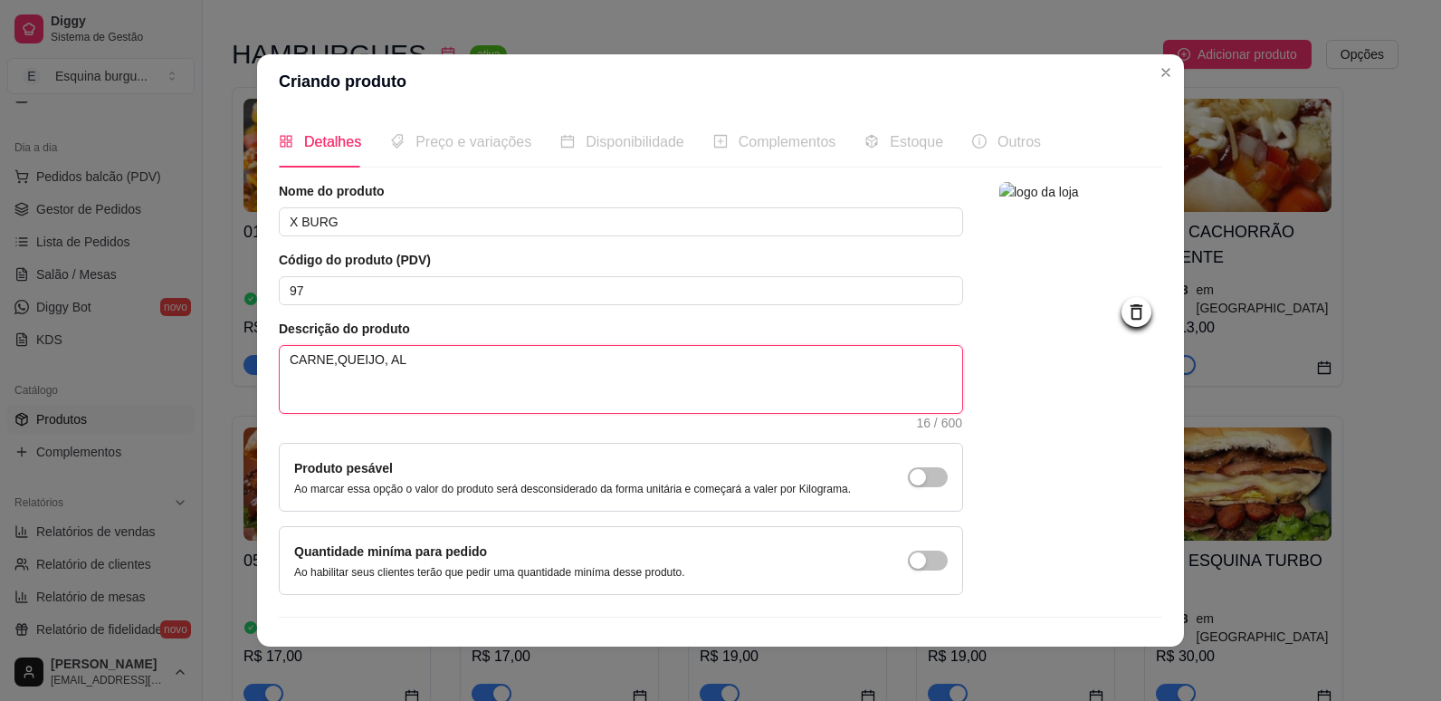
type textarea "CARNE,QUEIJO, ALF"
type textarea "CARNE,QUEIJO, ALFA"
type textarea "CARNE,QUEIJO, ALFACE"
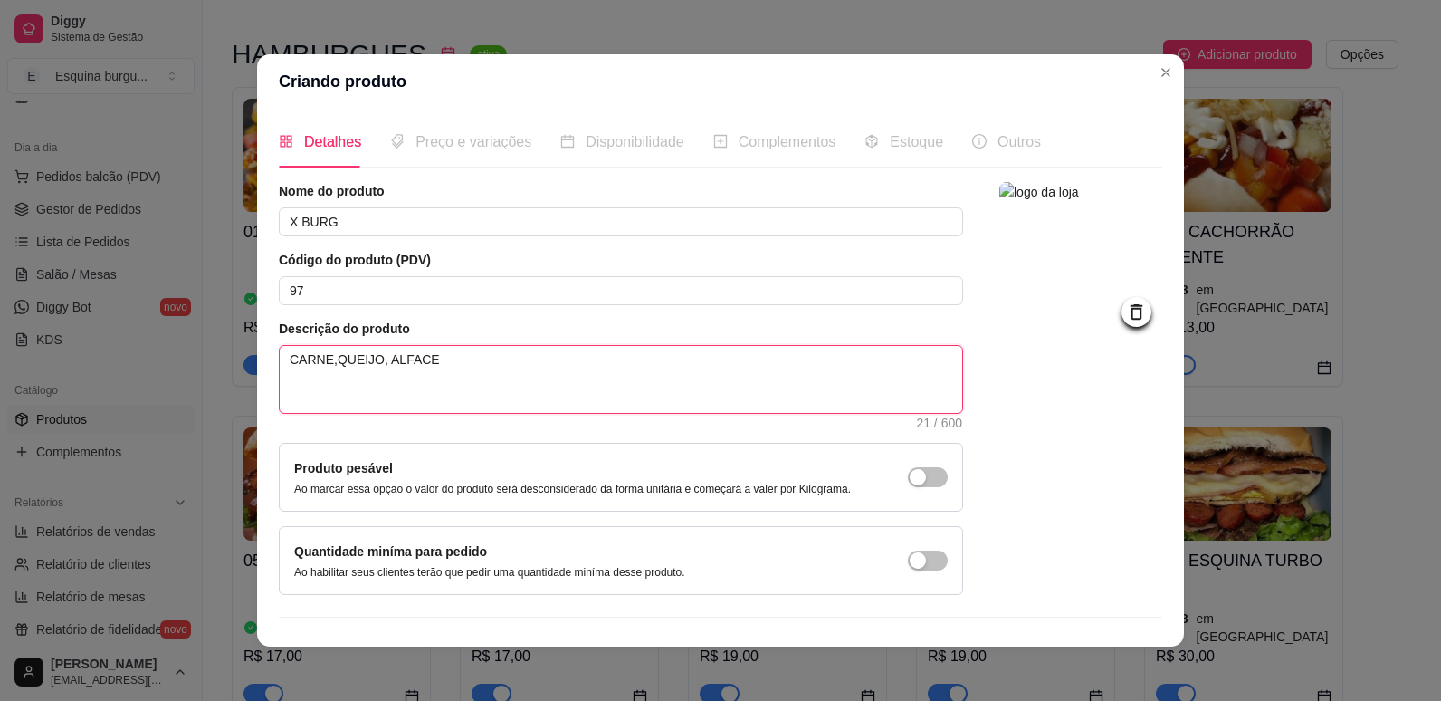
type textarea "CARNE,QUEIJO, ALFACE"
type textarea "CARNE,QUEIJO, ALFACE,"
type textarea "CARNE,QUEIJO, ALFACE, T"
type textarea "CARNE,QUEIJO, ALFACE, TO"
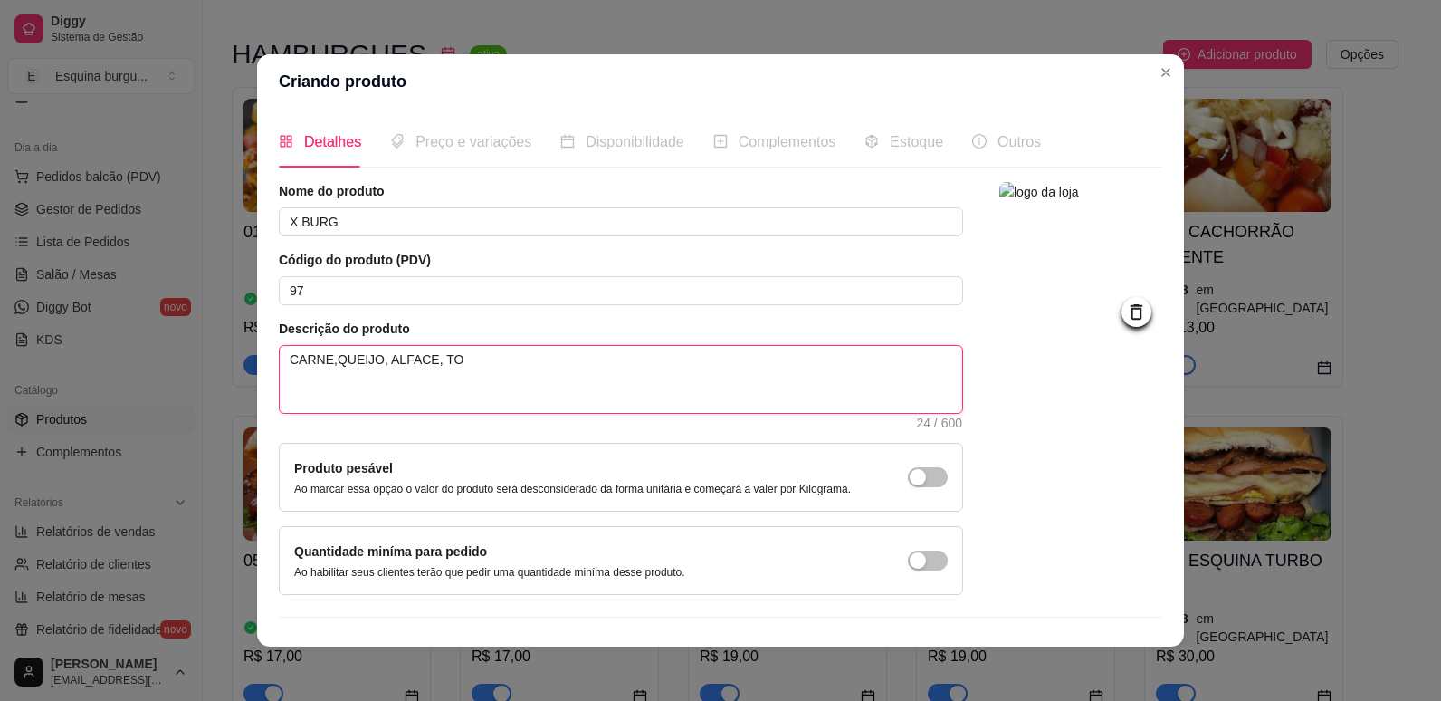
type textarea "CARNE,QUEIJO, ALFACE, TOM"
type textarea "CARNE,QUEIJO, ALFACE, TOMAT"
type textarea "CARNE,QUEIJO, ALFACE, TOMATE"
type textarea "CARNE,QUEIJO, ALFACE, TOMATE ."
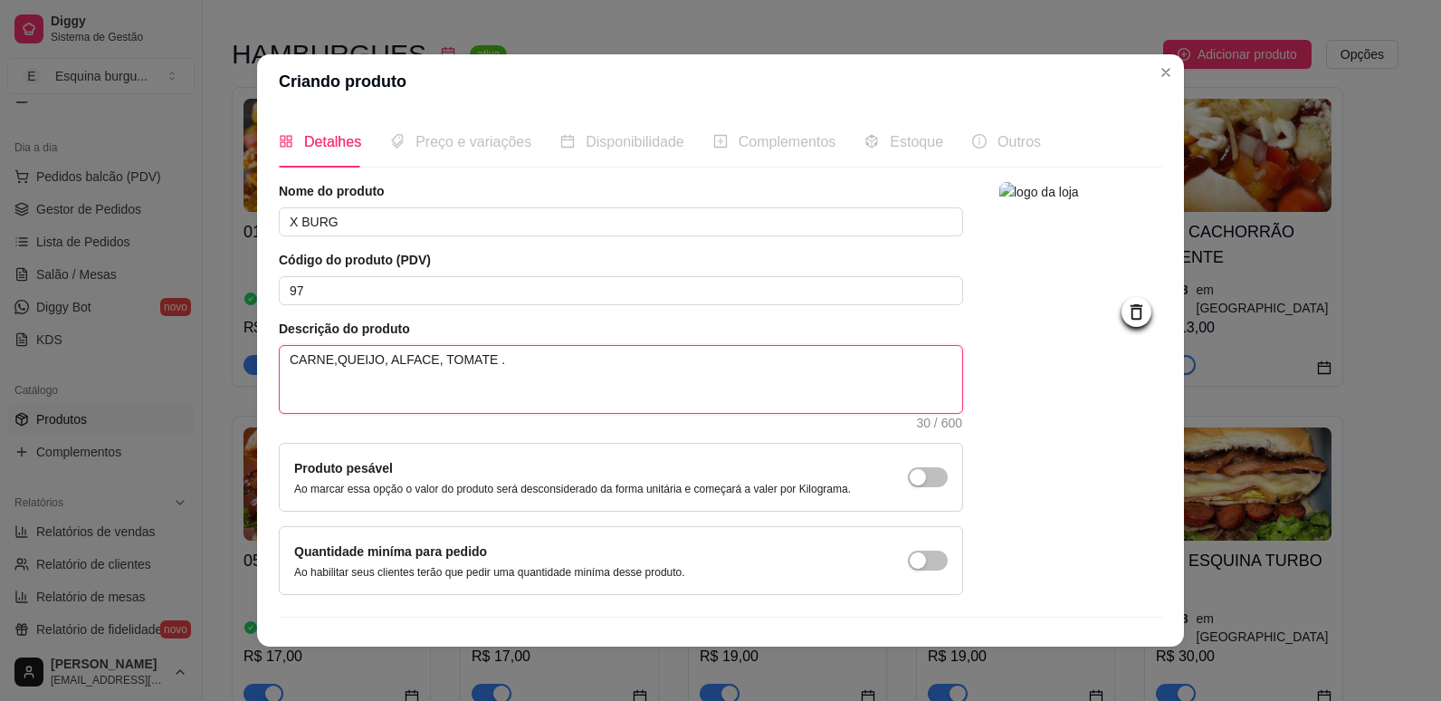
type textarea "CARNE,QUEIJO, ALFACE, TOMATE"
type textarea "CARNE,QUEIJO, ALFACE, TOMATE ,"
type textarea "CARNE,QUEIJO, ALFACE, TOMATE"
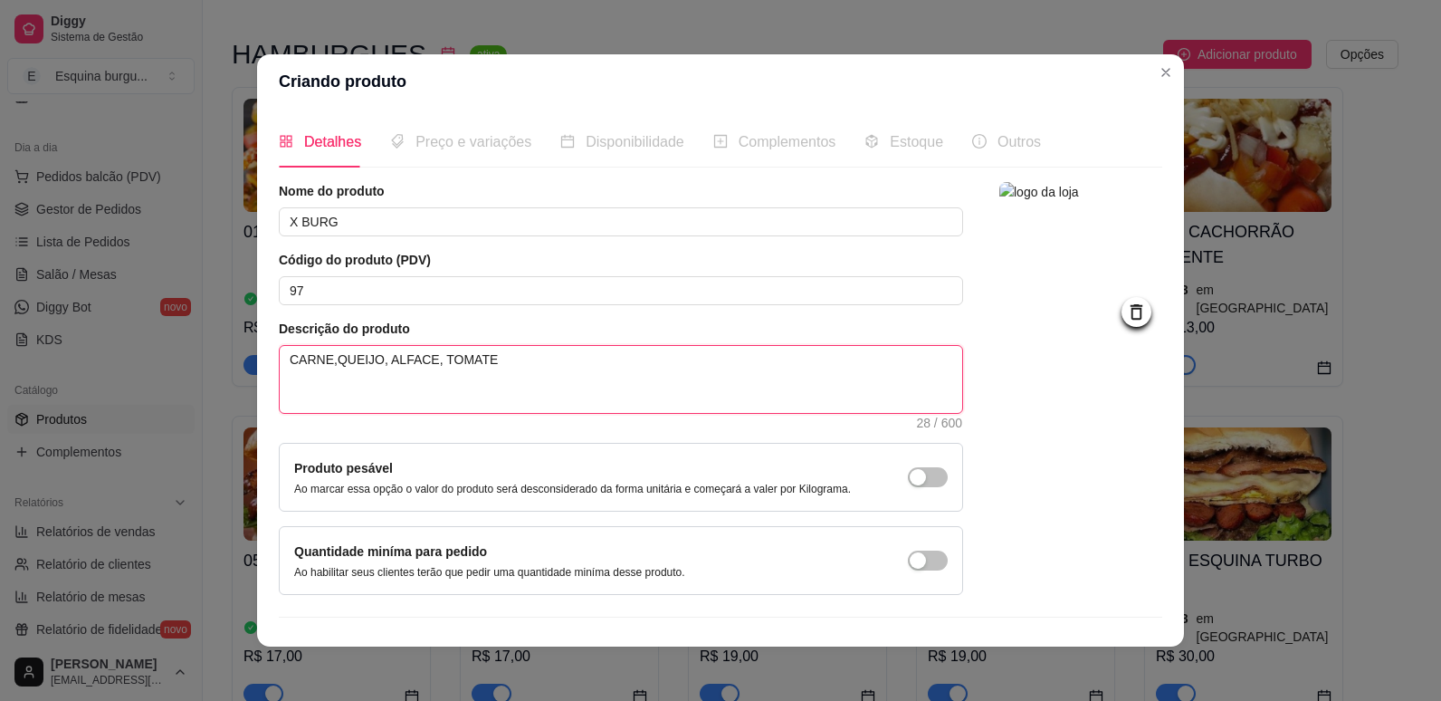
type textarea "CARNE,QUEIJO, ALFACE, TOMATE,"
type textarea "CARNE,QUEIJO, ALFACE, TOMATE, C"
type textarea "CARNE,QUEIJO, ALFACE, TOMATE, CE"
type textarea "CARNE,QUEIJO, ALFACE, TOMATE, CEB"
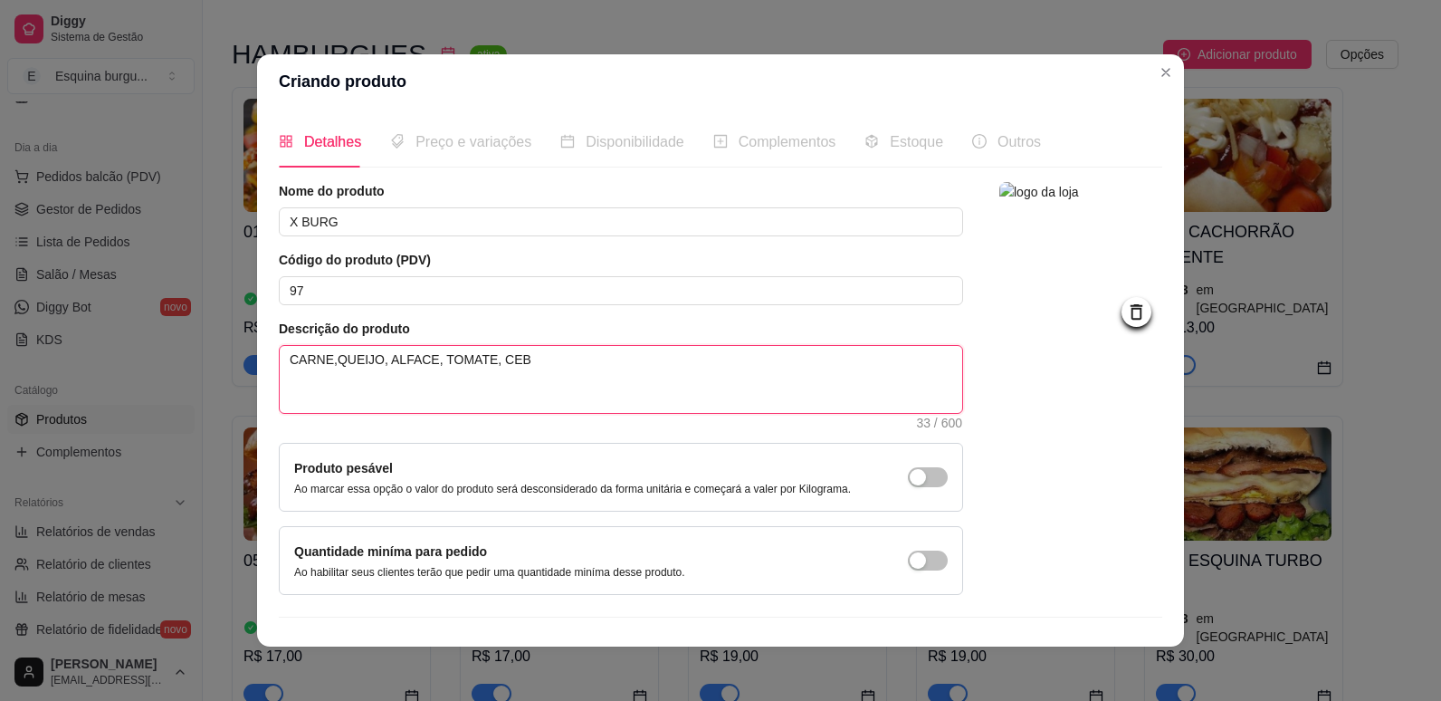
type textarea "CARNE,QUEIJO, ALFACE, TOMATE, CEBO"
type textarea "CARNE,QUEIJO, ALFACE, TOMATE, CEBOL"
type textarea "CARNE,QUEIJO, ALFACE, TOMATE, CEBOLA"
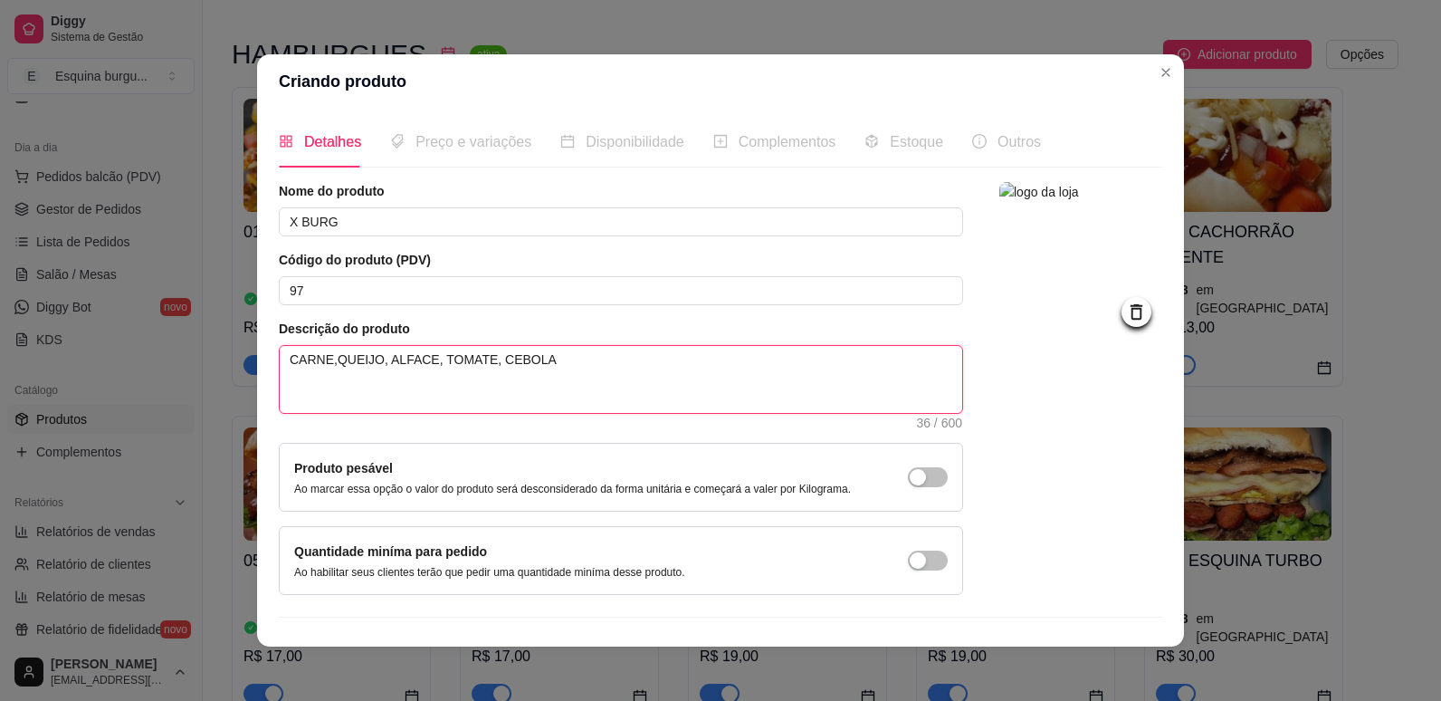
type textarea "CARNE,QUEIJO, ALFACE, TOMATE, CEBOLA,"
type textarea "CARNE,QUEIJO, ALFACE, TOMATE, CEBOLA, R"
type textarea "CARNE,QUEIJO, ALFACE, TOMATE, CEBOLA, RE"
type textarea "CARNE,QUEIJO, ALFACE, TOMATE, CEBOLA, REP"
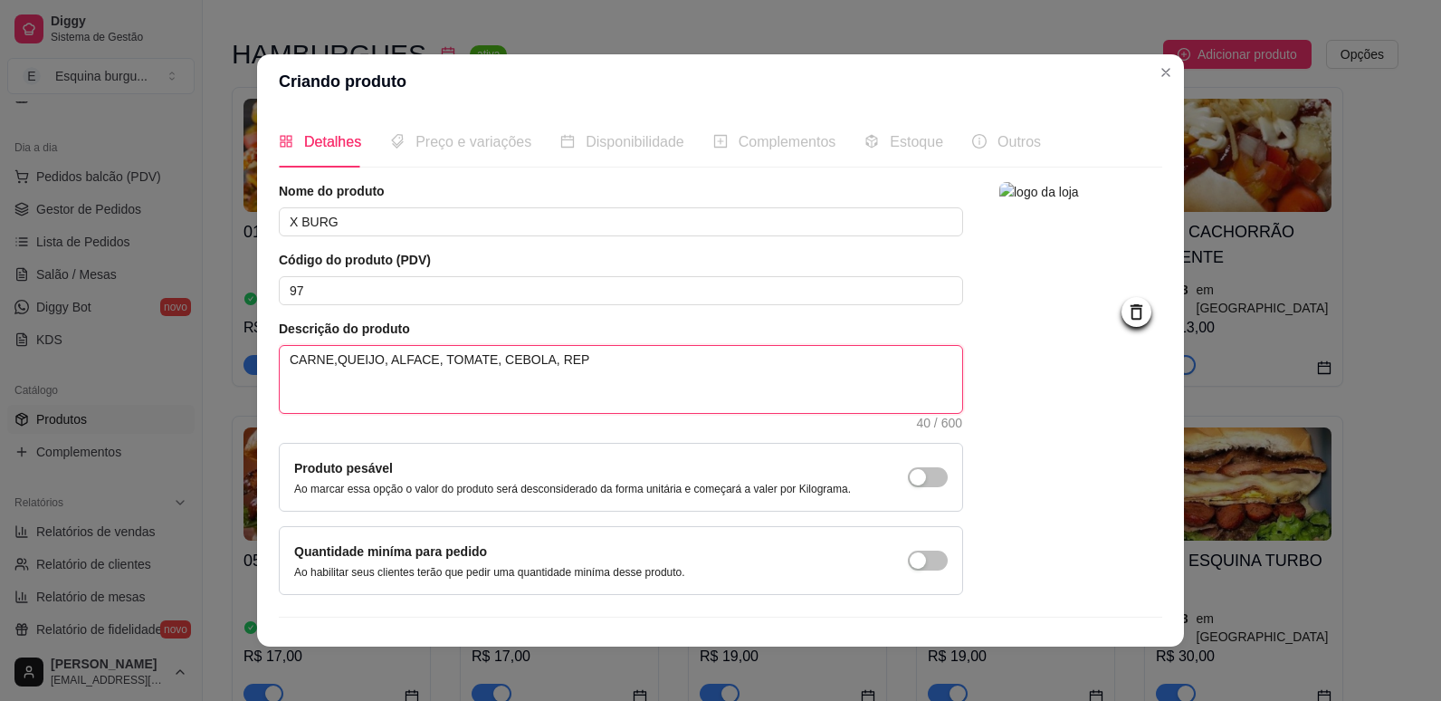
type textarea "CARNE,QUEIJO, ALFACE, TOMATE, CEBOLA, REPO"
type textarea "CARNE,QUEIJO, ALFACE, TOMATE, CEBOLA, REPOL"
type textarea "CARNE,QUEIJO, ALFACE, TOMATE, CEBOLA, REPOLJ"
type textarea "CARNE,QUEIJO, ALFACE, TOMATE, CEBOLA, REPOL"
type textarea "CARNE,QUEIJO, ALFACE, TOMATE, CEBOLA, REPOLH"
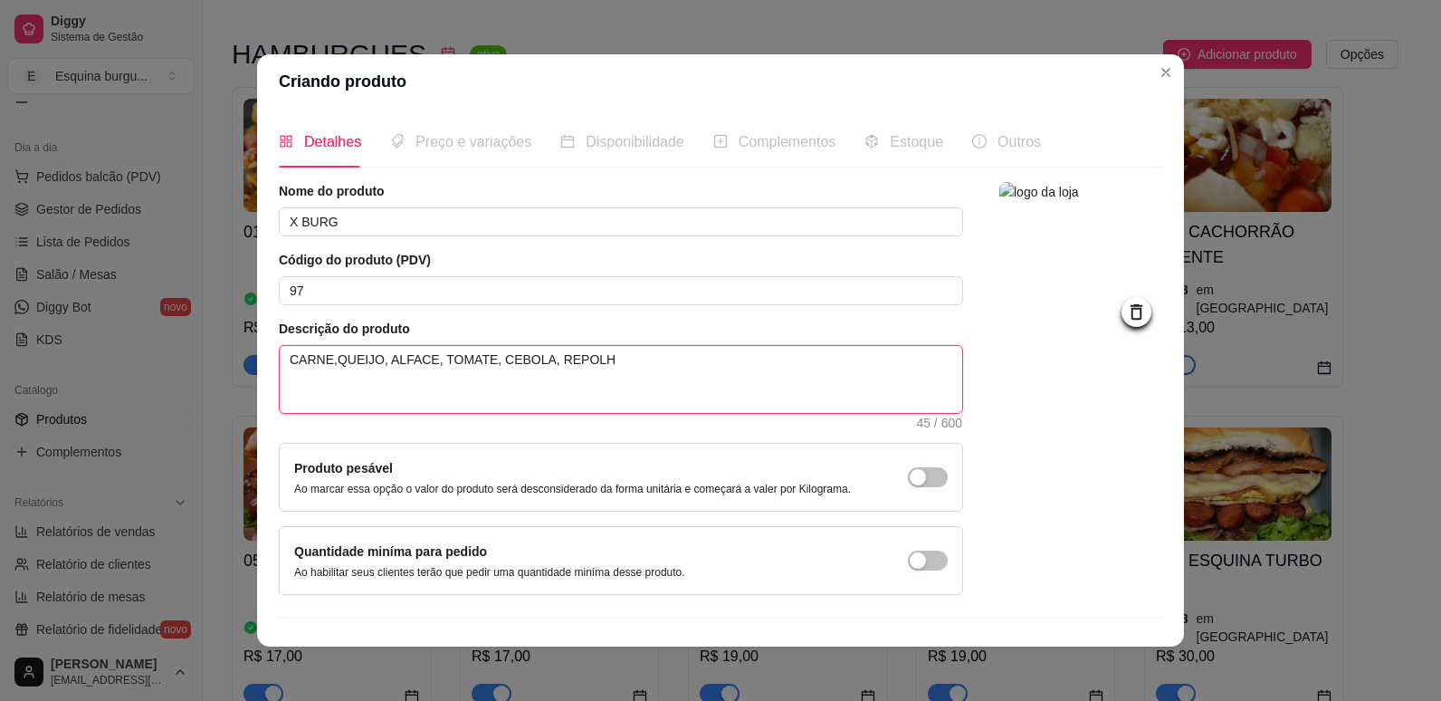
type textarea "CARNE,QUEIJO, ALFACE, TOMATE, CEBOLA, REPOLHO"
click at [520, 359] on textarea "CARNE,QUEIJO, ALFACE, TOMATE, CEBOLA, REPOLHO" at bounding box center [621, 379] width 683 height 67
type textarea "CARNE,QUEIJO, ALFACE, TOMATE, CEBOLA , REPOLHO"
type textarea "CARNE,QUEIJO, ALFACE, TOMATE, CEBOLA C, REPOLHO"
type textarea "CARNE,QUEIJO, ALFACE, TOMATE, CEBOLA CA, REPOLHO"
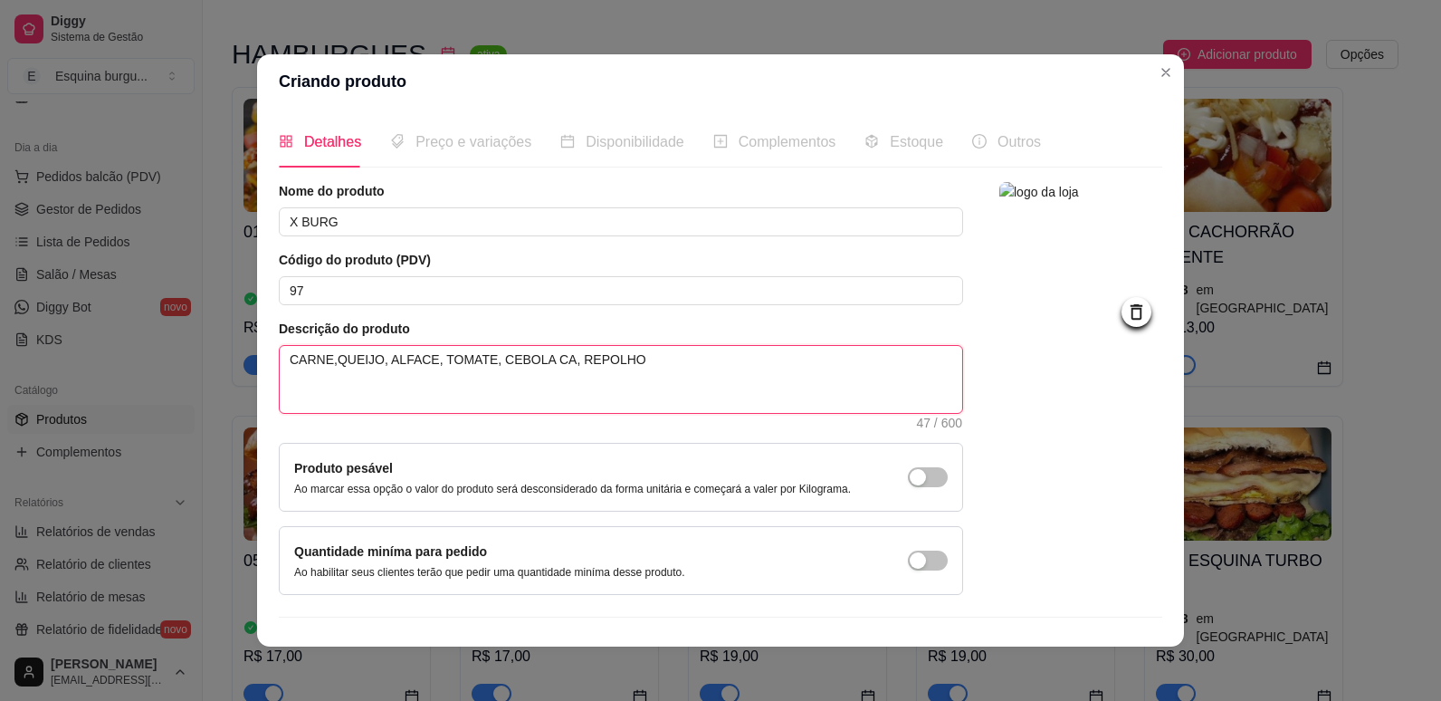
type textarea "CARNE,QUEIJO, ALFACE, TOMATE, CEBOLA CAR, REPOLHO"
type textarea "CARNE,QUEIJO, ALFACE, TOMATE, CEBOLA CARA, REPOLHO"
type textarea "CARNE,QUEIJO, ALFACE, TOMATE, CEBOLA CARAM, REPOLHO"
type textarea "CARNE,QUEIJO, ALFACE, TOMATE, CEBOLA CARAME, REPOLHO"
type textarea "CARNE,QUEIJO, ALFACE, TOMATE, CEBOLA CARAMEL, REPOLHO"
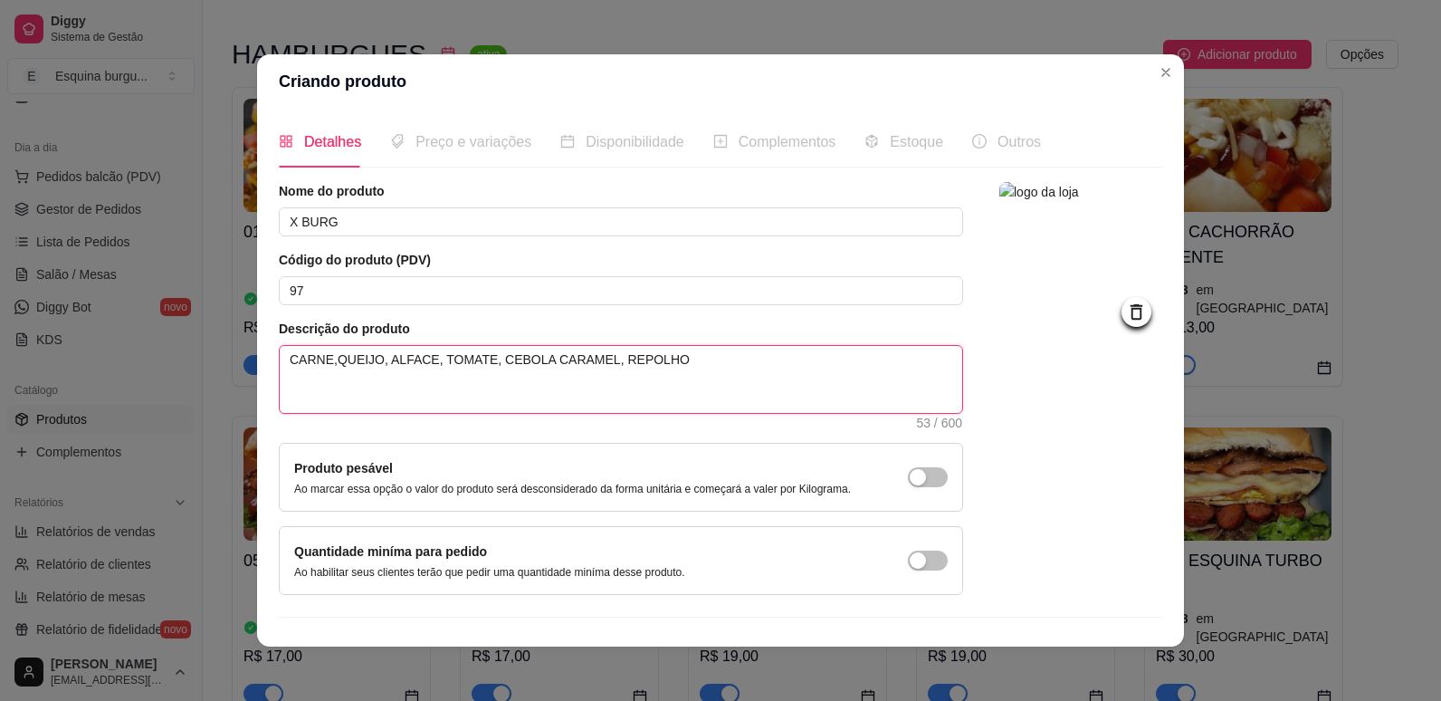
type textarea "CARNE,QUEIJO, ALFACE, TOMATE, CEBOLA CARAMELI, REPOLHO"
type textarea "CARNE,QUEIJO, ALFACE, TOMATE, CEBOLA CARAMELIZ, REPOLHO"
type textarea "CARNE,QUEIJO, ALFACE, TOMATE, CEBOLA CARAMELIZA, REPOLHO"
type textarea "CARNE,QUEIJO, ALFACE, TOMATE, CEBOLA CARAMELIZAD, REPOLHO"
click at [722, 361] on textarea "CARNE,QUEIJO, ALFACE, TOMATE, CEBOLA CARAMELIZADA, REPOLHO" at bounding box center [621, 379] width 683 height 67
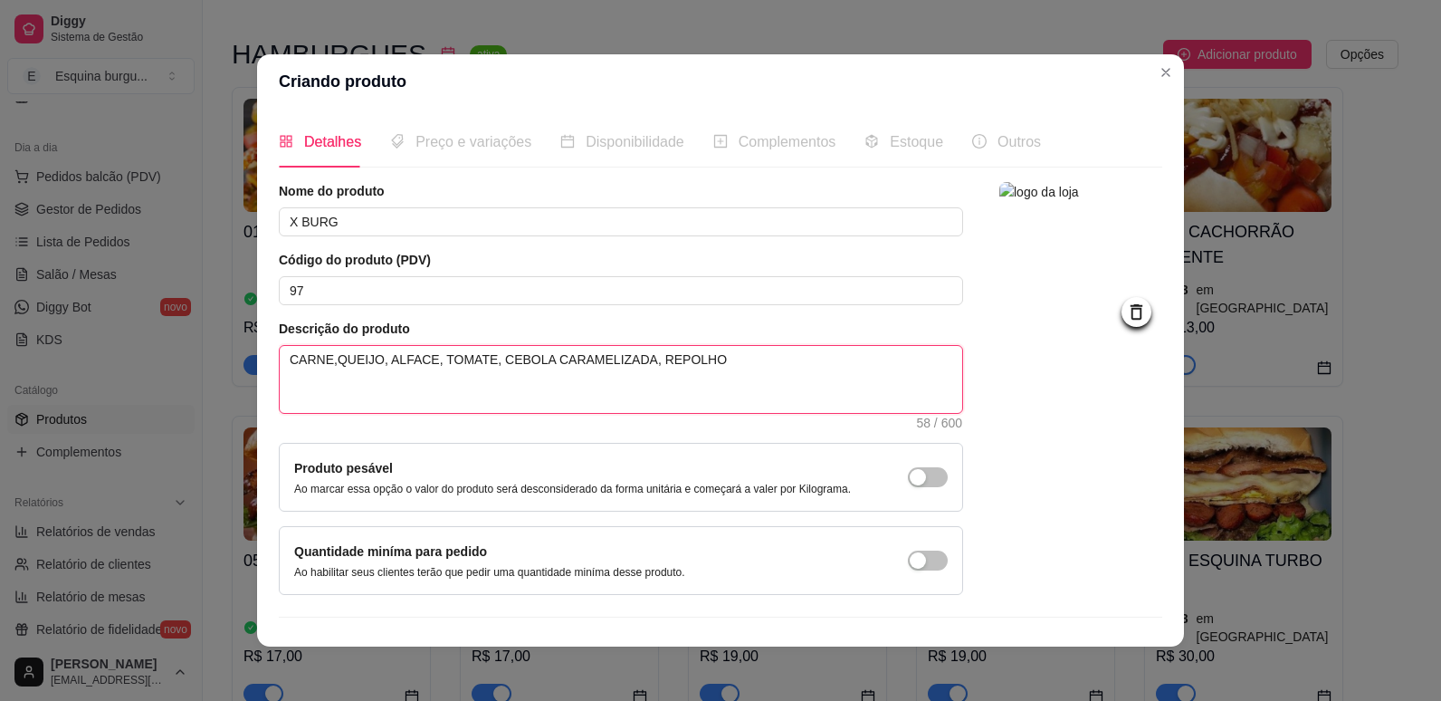
scroll to position [36, 0]
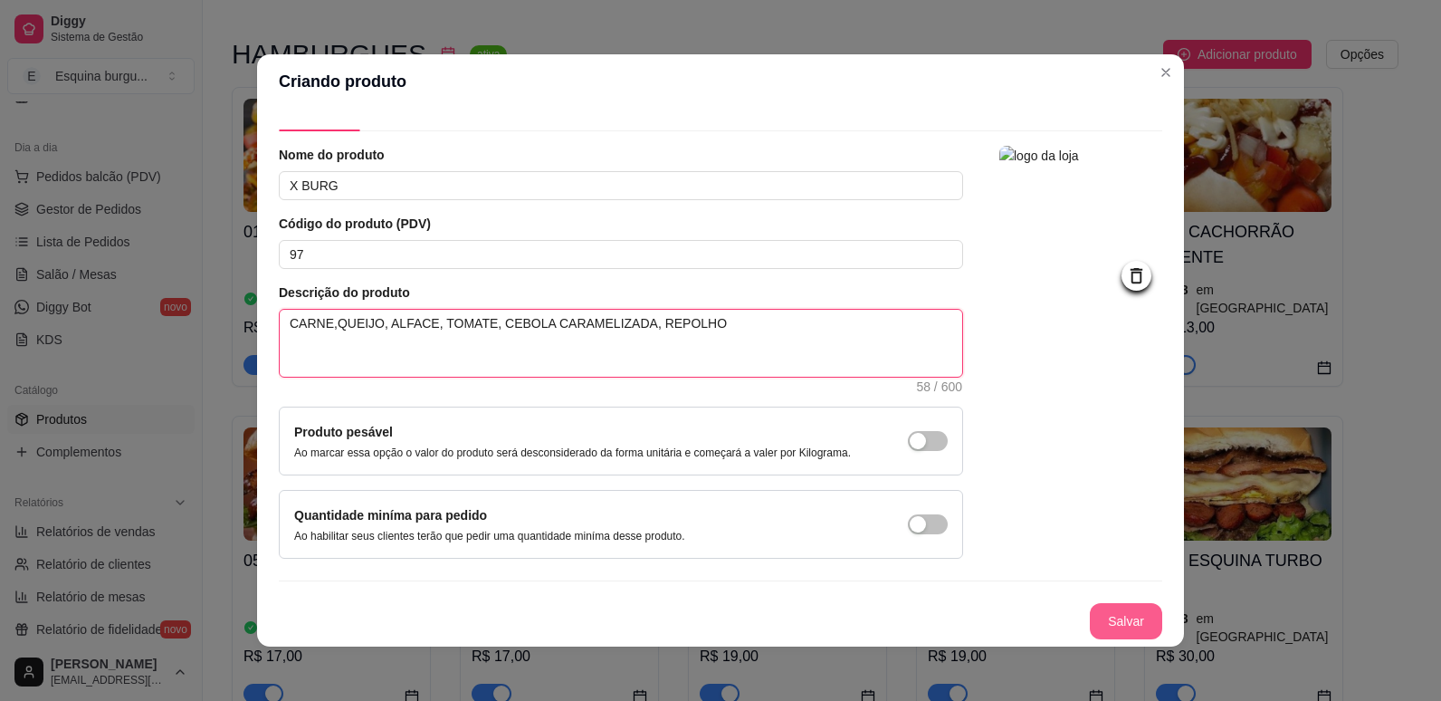
type textarea "CARNE,QUEIJO, ALFACE, TOMATE, CEBOLA CARAMELIZADA, REPOLHO"
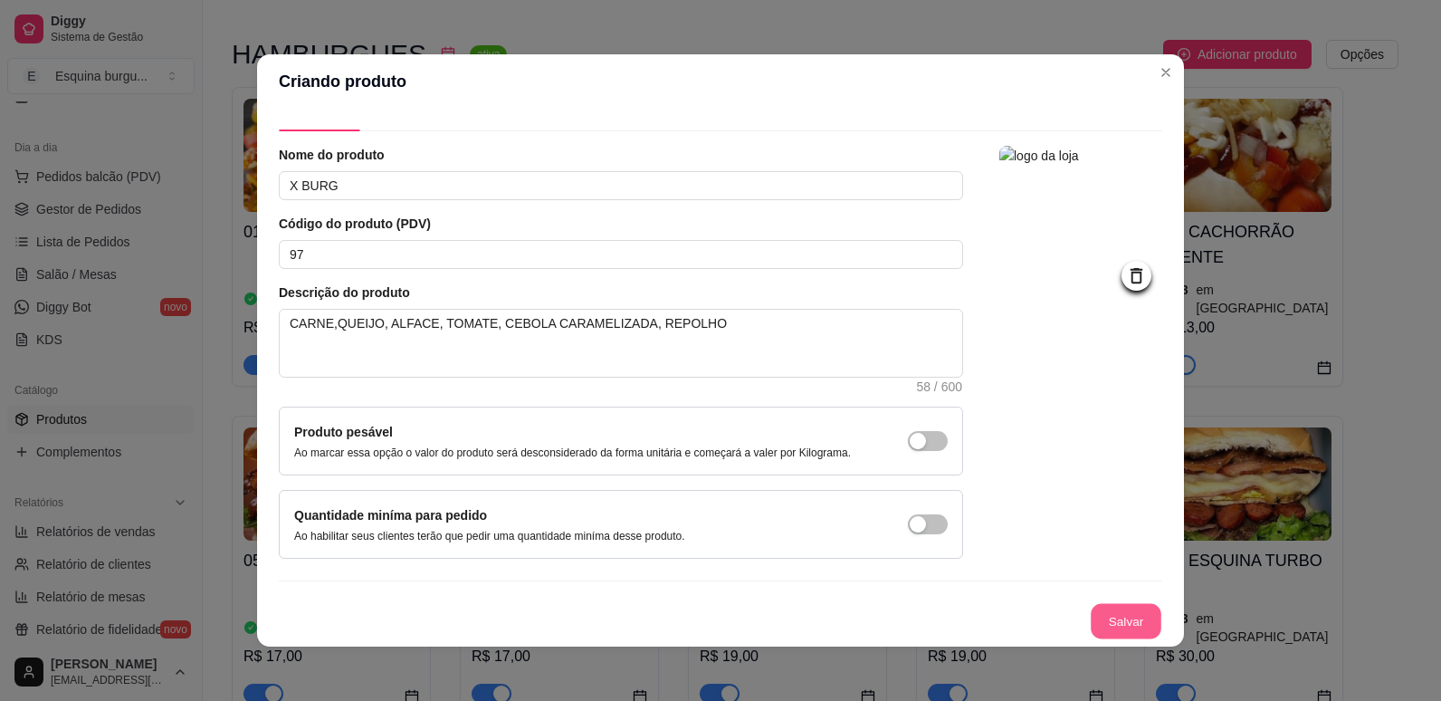
click at [1104, 617] on button "Salvar" at bounding box center [1126, 621] width 71 height 35
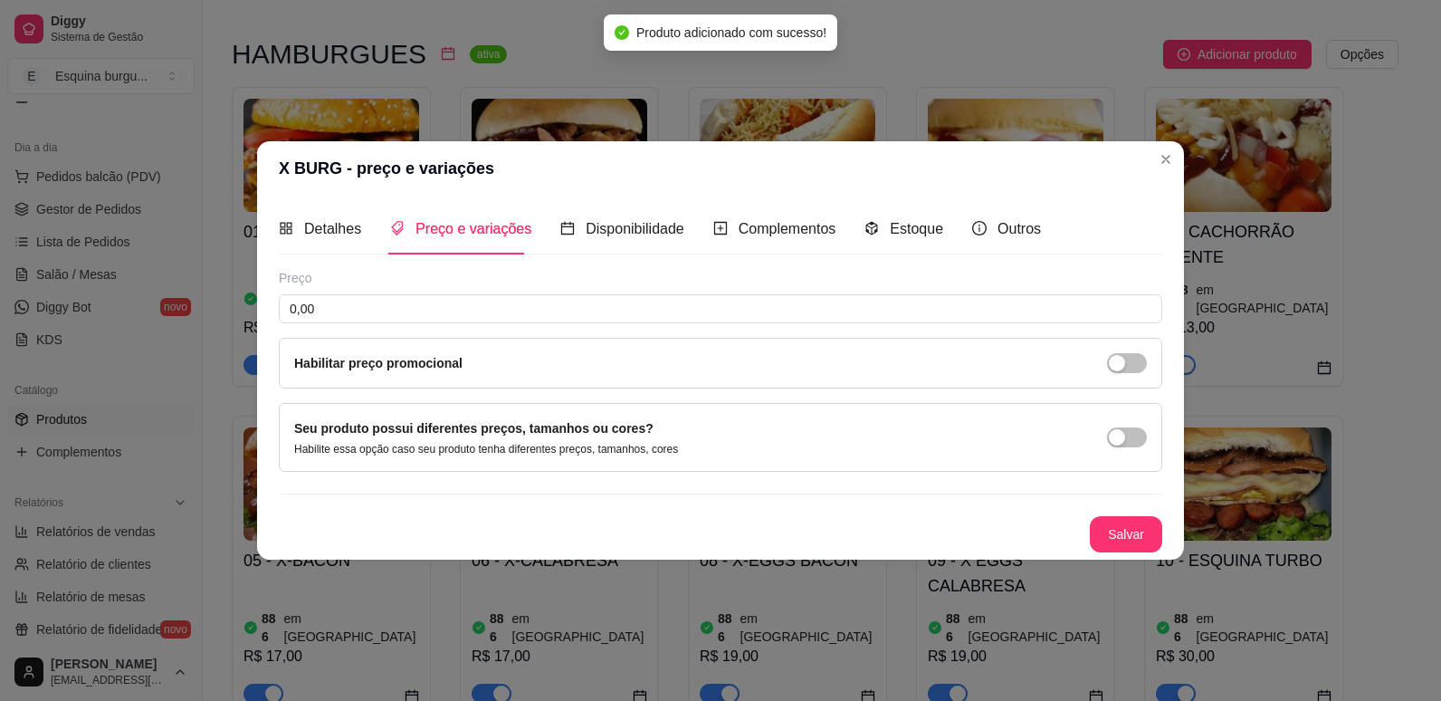
scroll to position [0, 0]
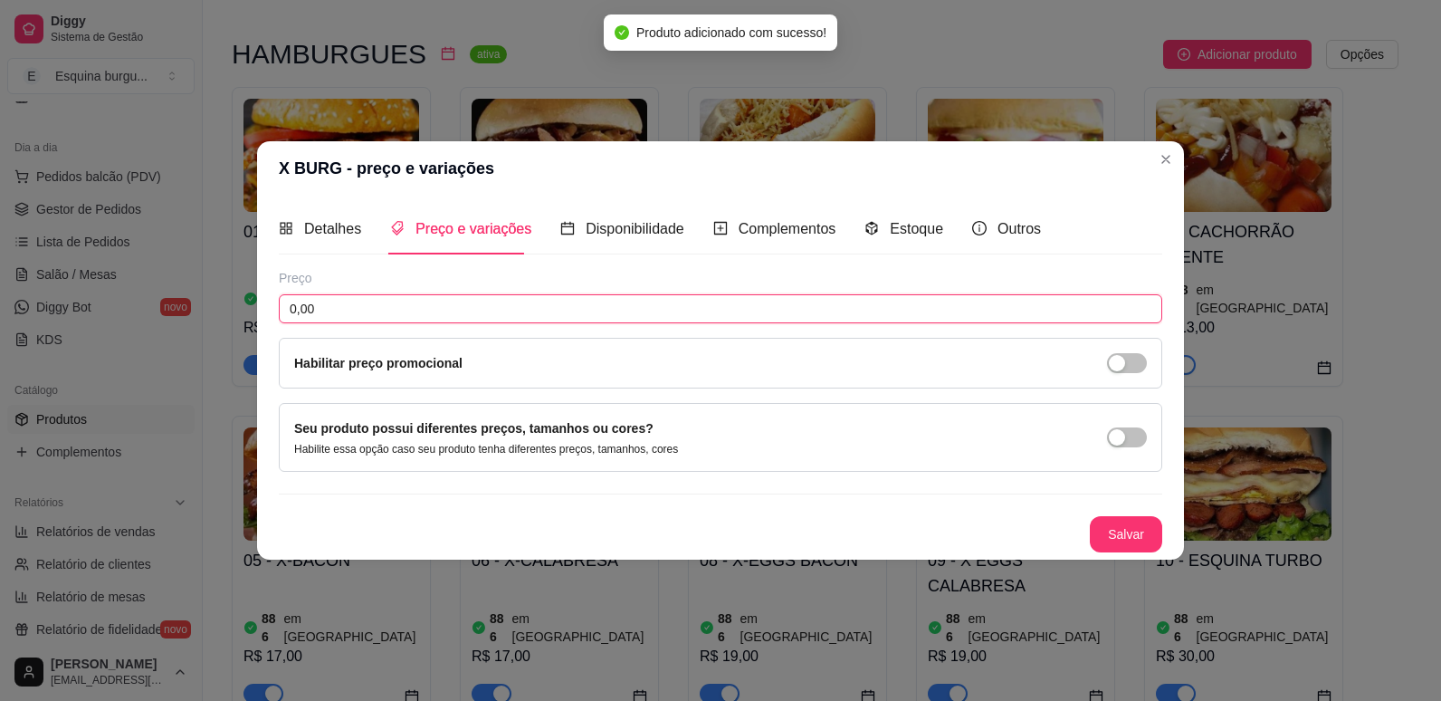
click at [454, 306] on input "0,00" at bounding box center [721, 308] width 884 height 29
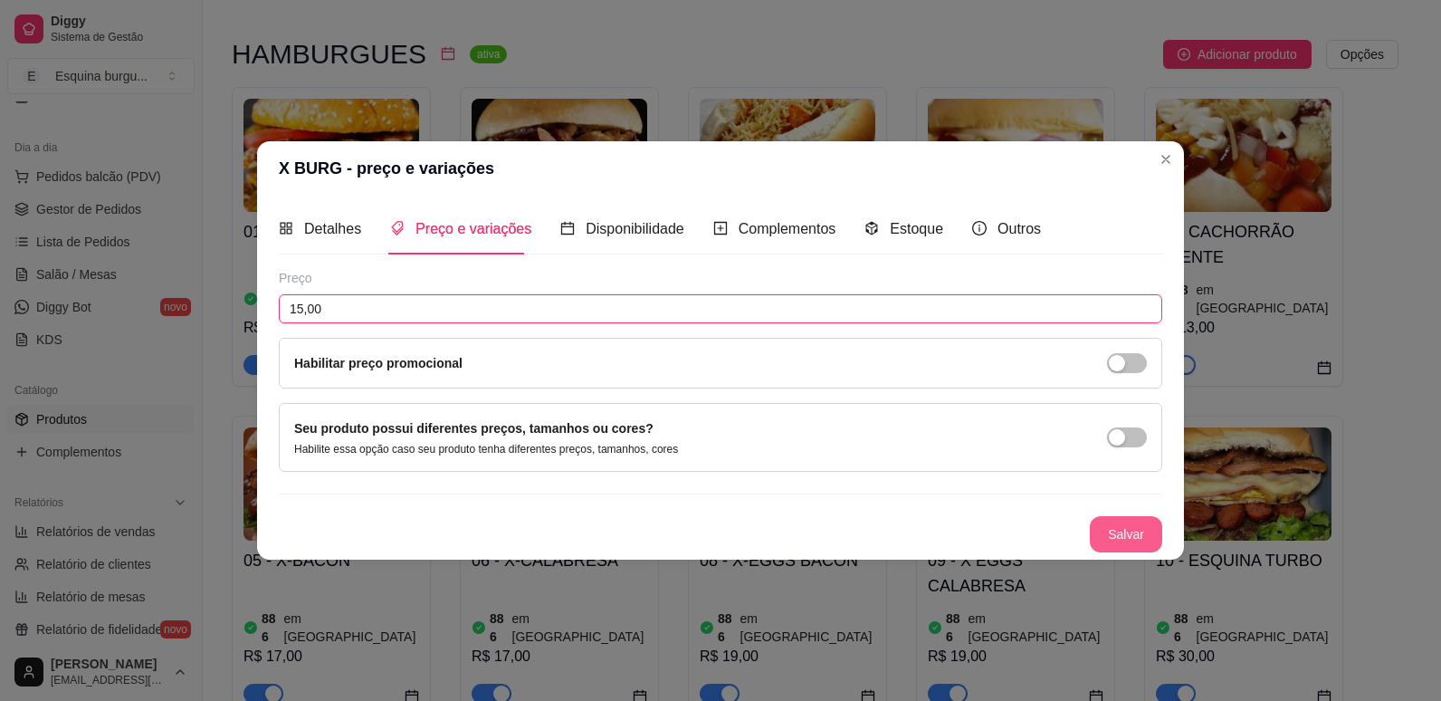
type input "15,00"
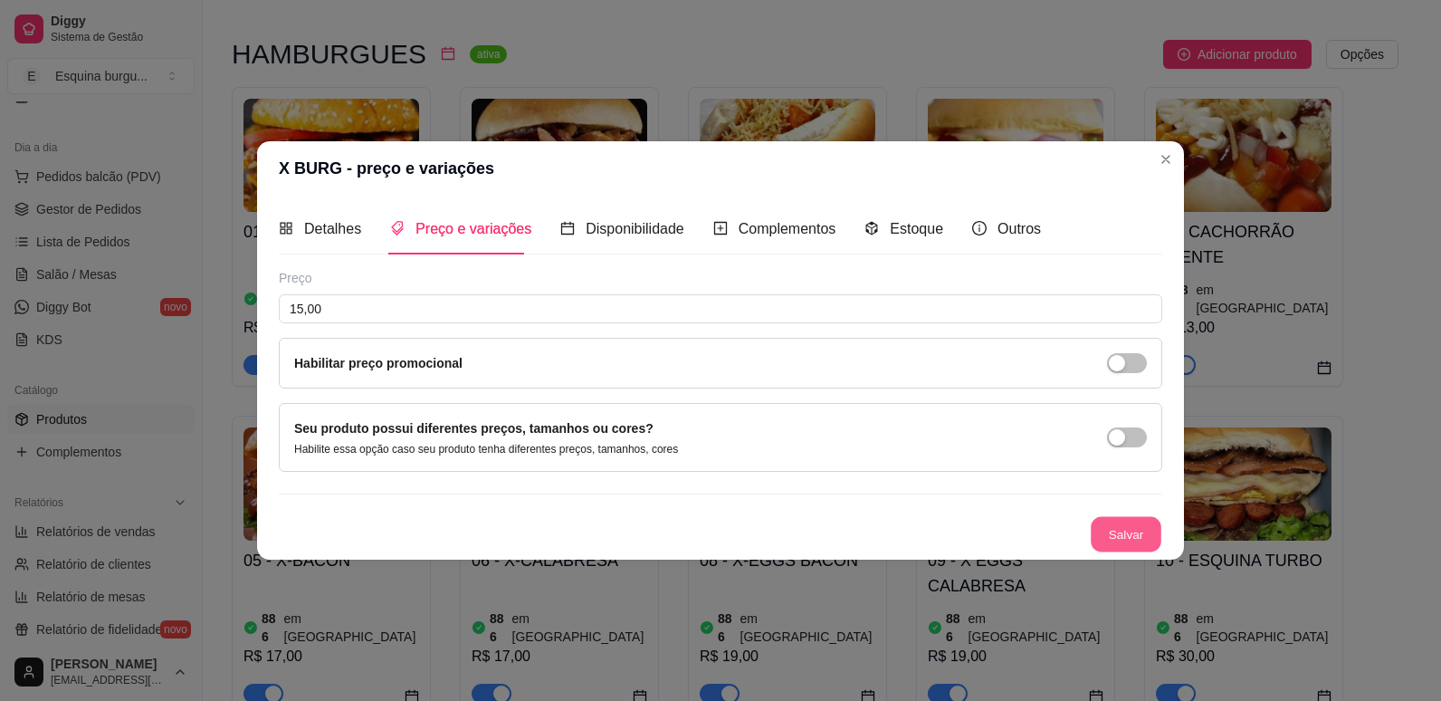
click at [1115, 525] on button "Salvar" at bounding box center [1126, 534] width 71 height 35
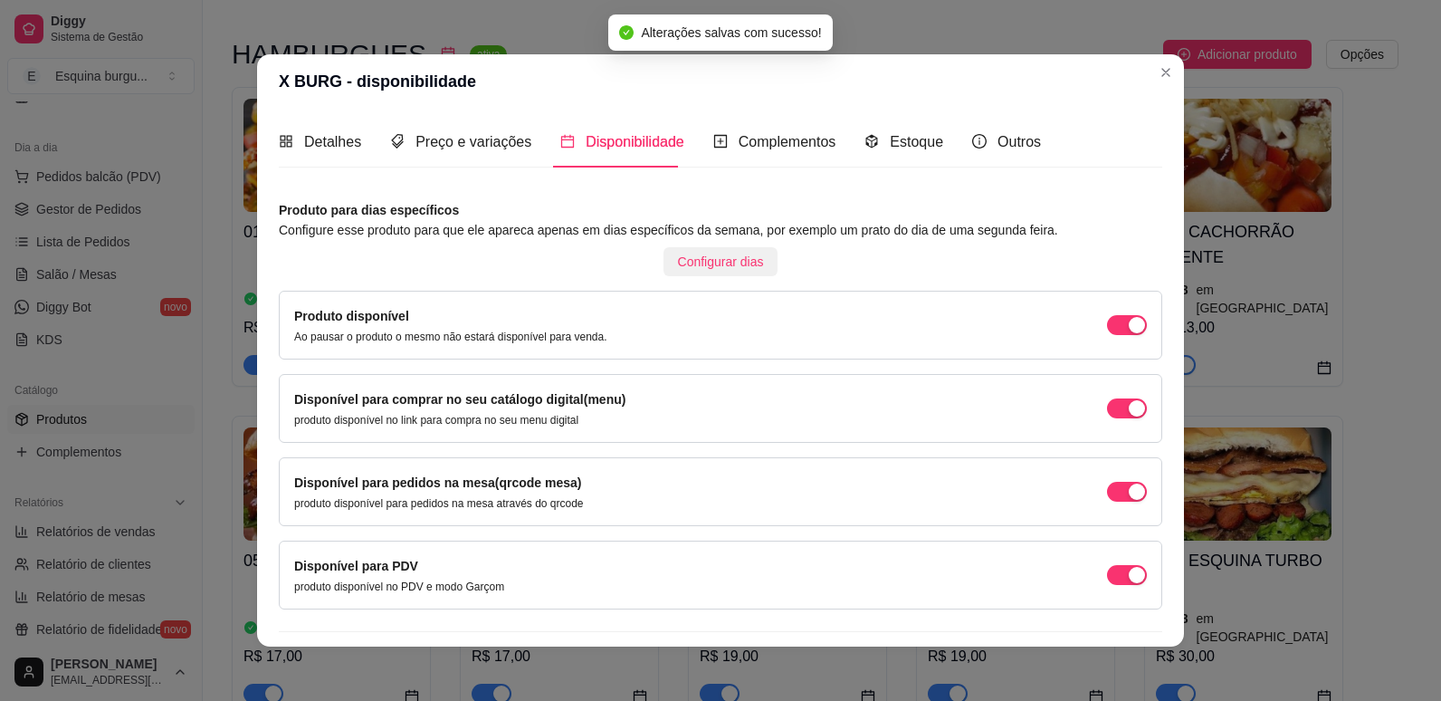
click at [730, 259] on span "Configurar dias" at bounding box center [721, 262] width 86 height 20
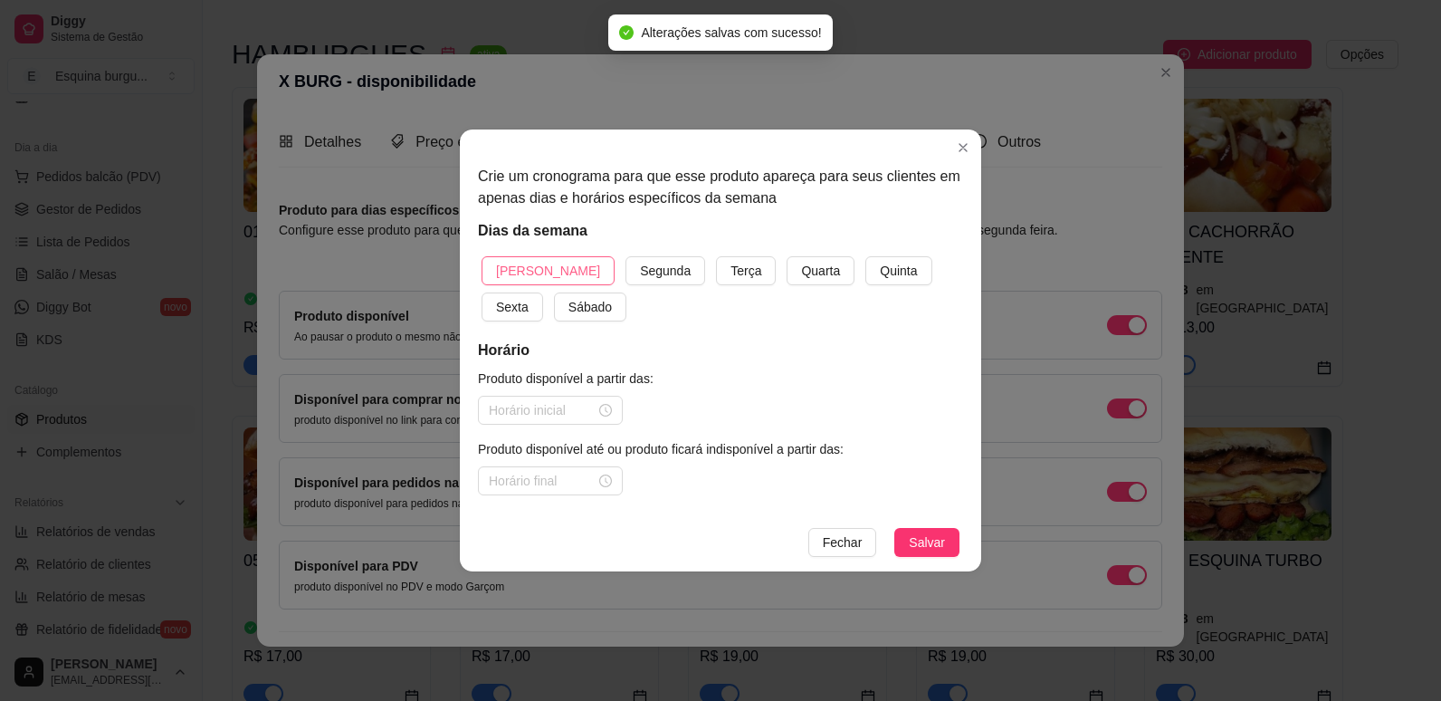
click at [516, 269] on span "[PERSON_NAME]" at bounding box center [548, 271] width 104 height 20
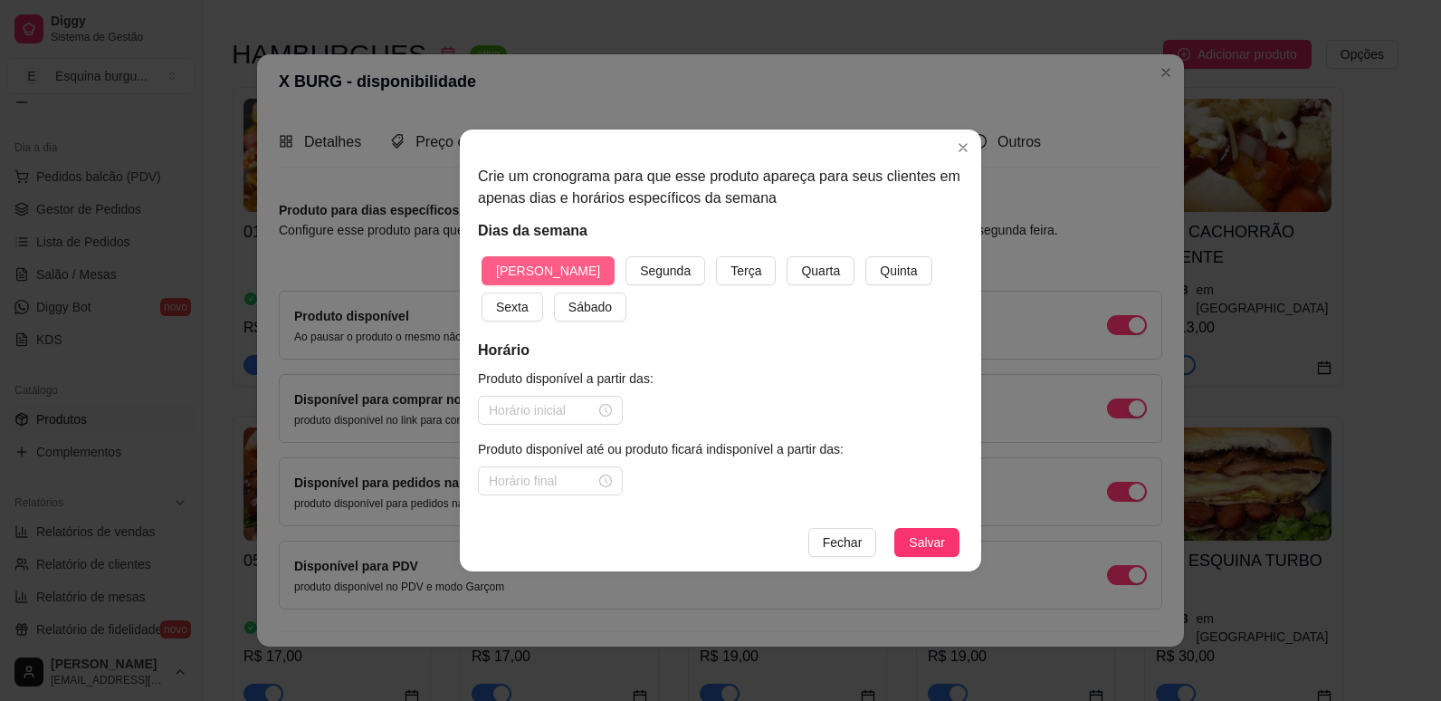
click at [626, 256] on button "Segunda" at bounding box center [666, 270] width 80 height 29
click at [716, 256] on button "Terça" at bounding box center [746, 270] width 60 height 29
click at [787, 256] on button "Quarta" at bounding box center [821, 270] width 68 height 29
click at [865, 256] on button "Quinta" at bounding box center [898, 270] width 66 height 29
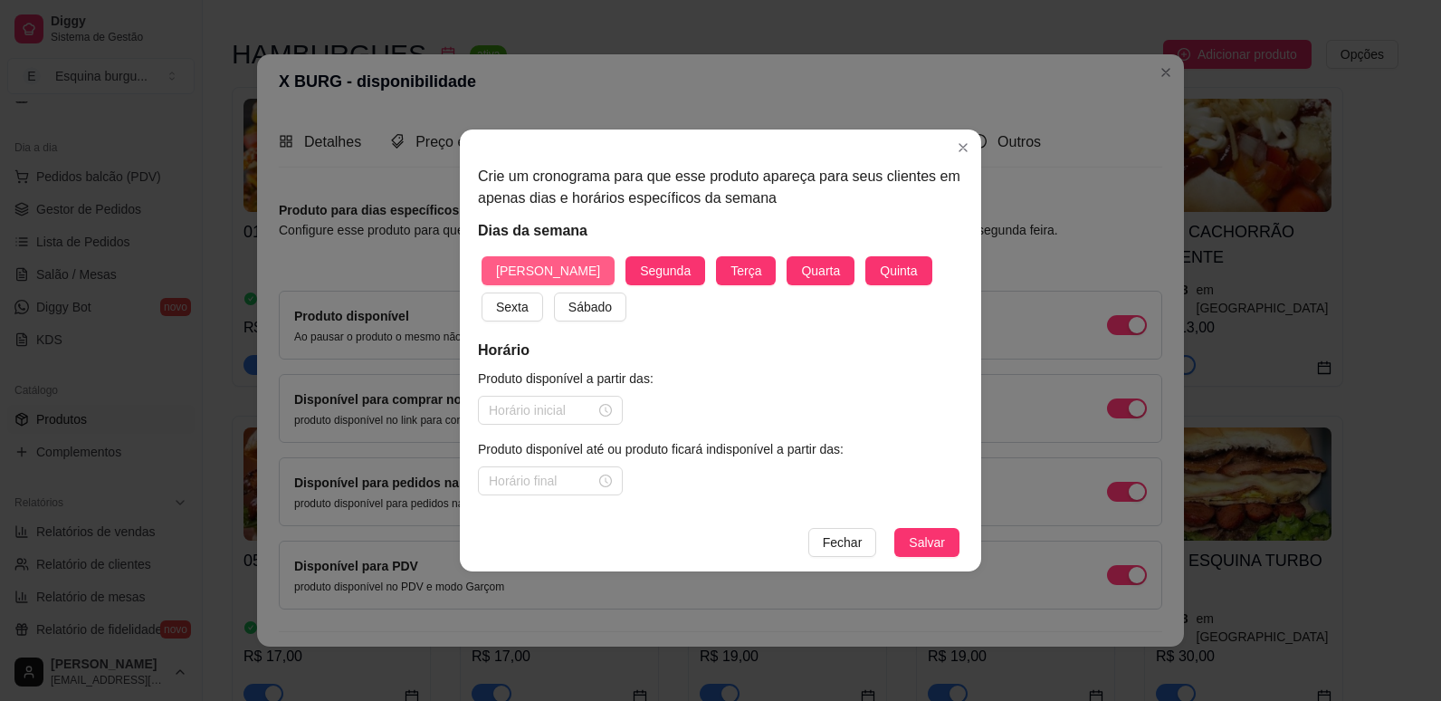
click at [482, 292] on button "Sexta" at bounding box center [513, 306] width 62 height 29
click at [554, 292] on button "Sábado" at bounding box center [590, 306] width 72 height 29
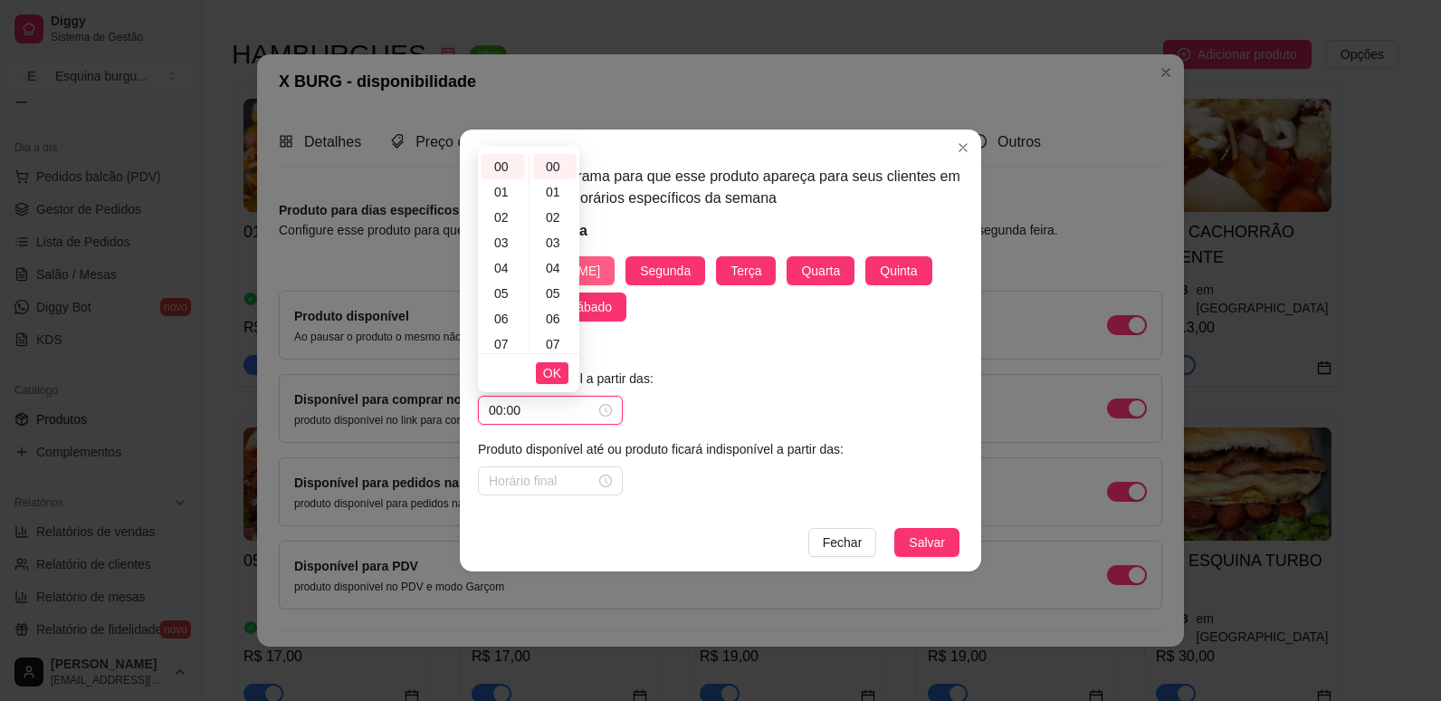
type input "00:00"
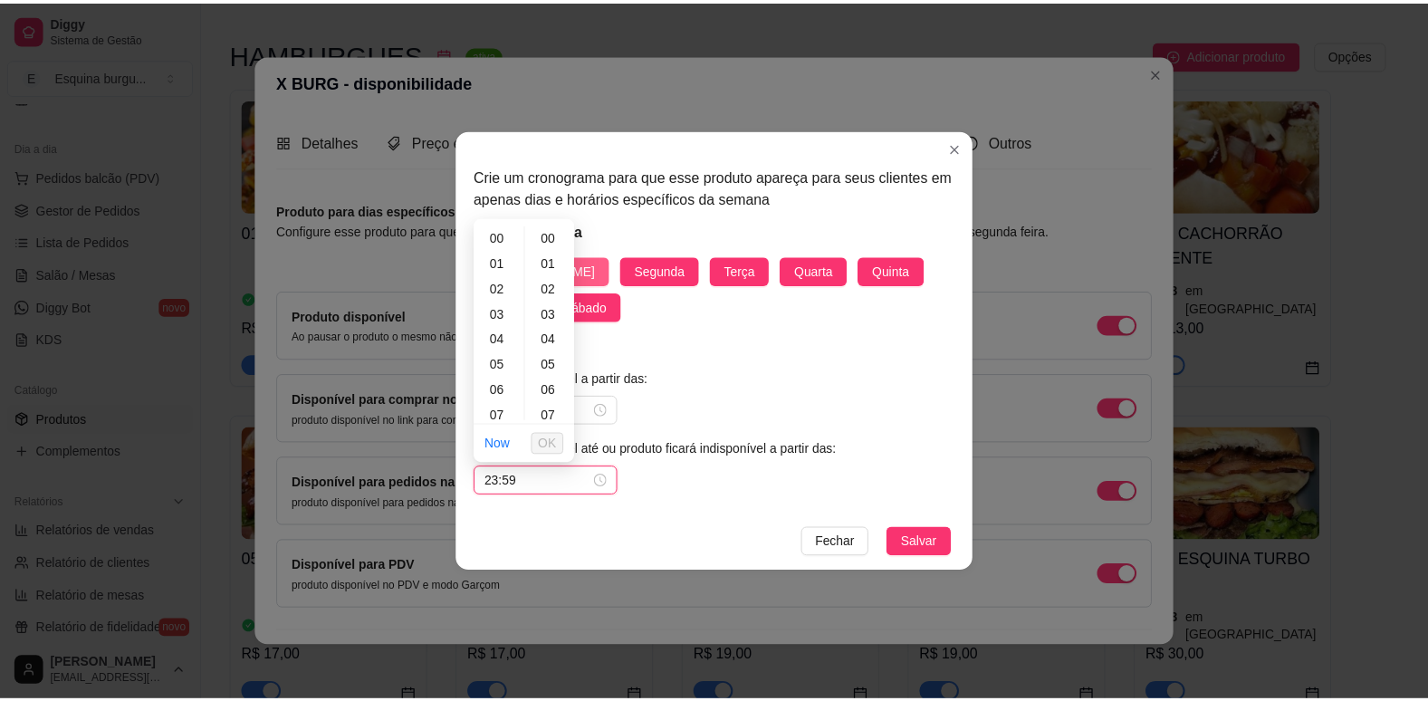
scroll to position [1325, 0]
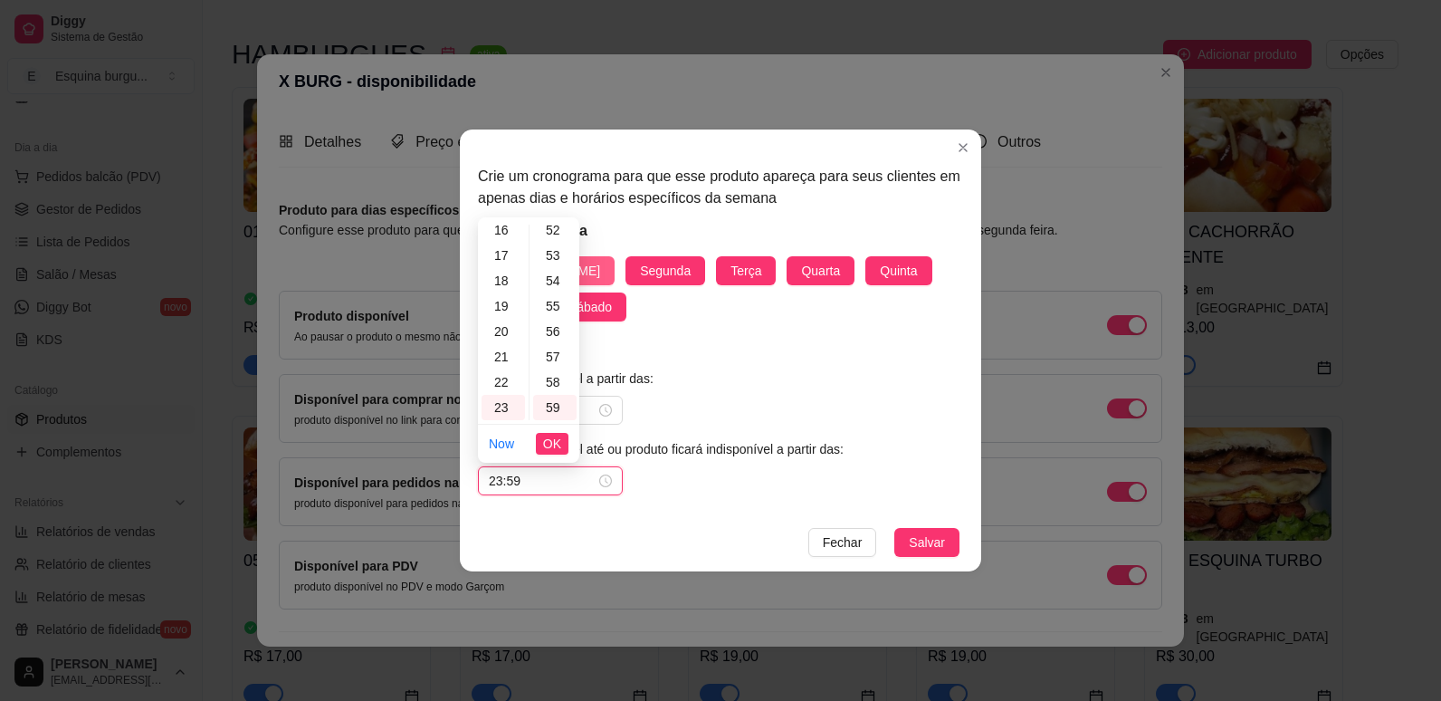
type input "23:59"
click at [894, 528] on button "Salvar" at bounding box center [926, 542] width 65 height 29
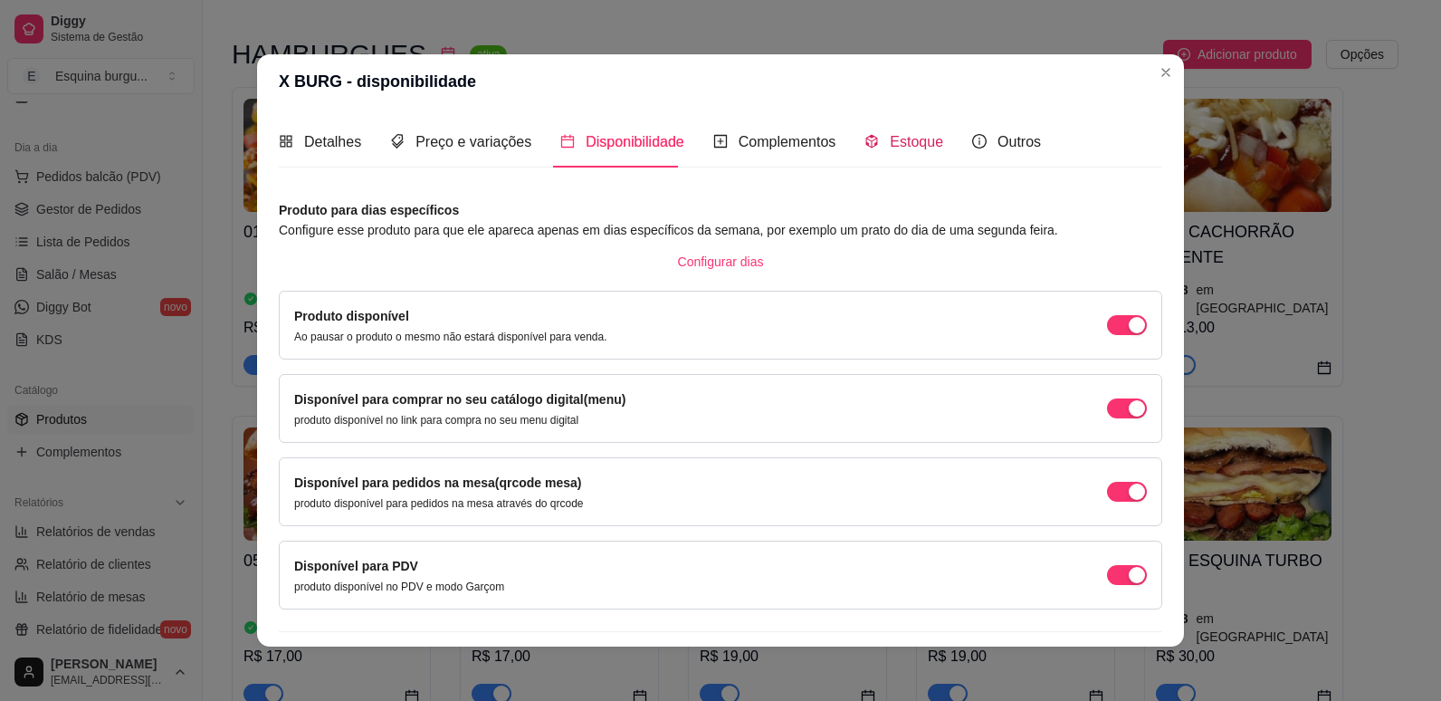
click at [904, 148] on span "Estoque" at bounding box center [916, 141] width 53 height 15
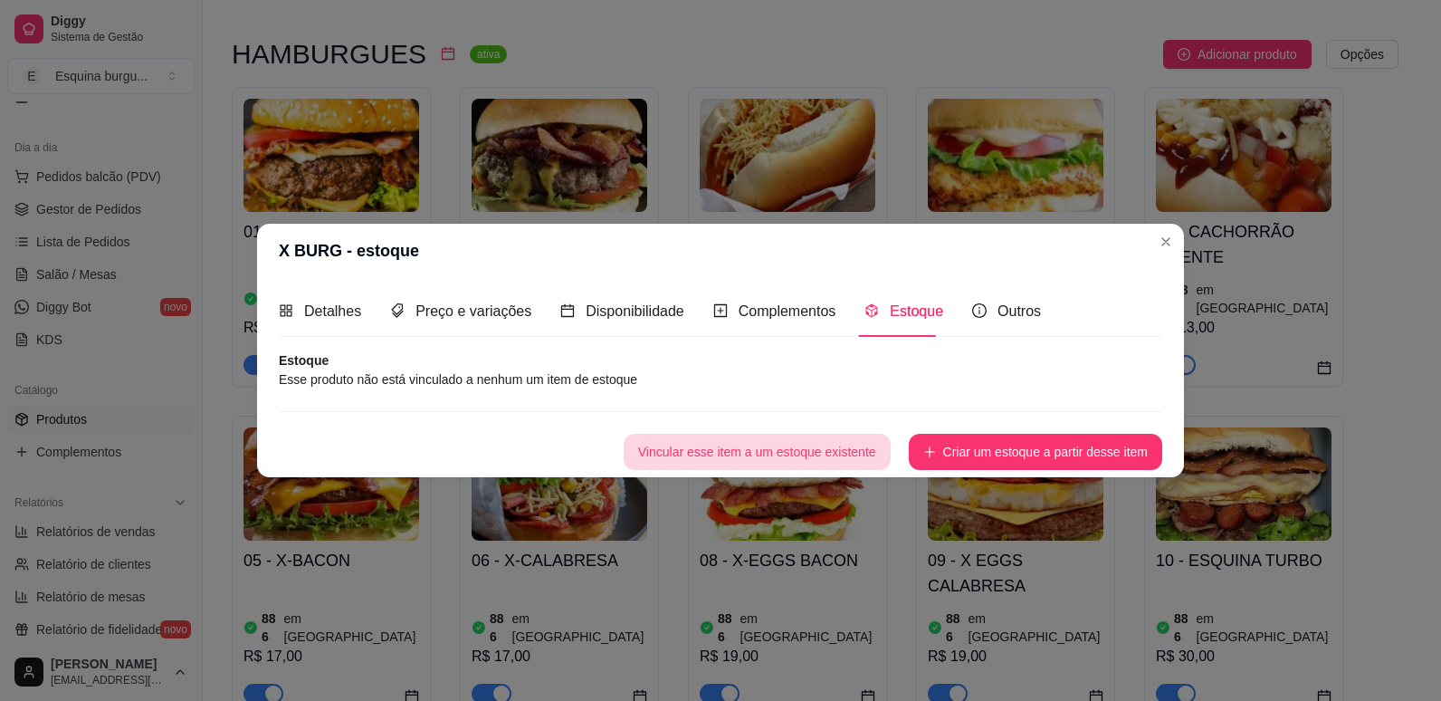
click at [812, 454] on button "Vincular esse item a um estoque existente" at bounding box center [757, 452] width 267 height 36
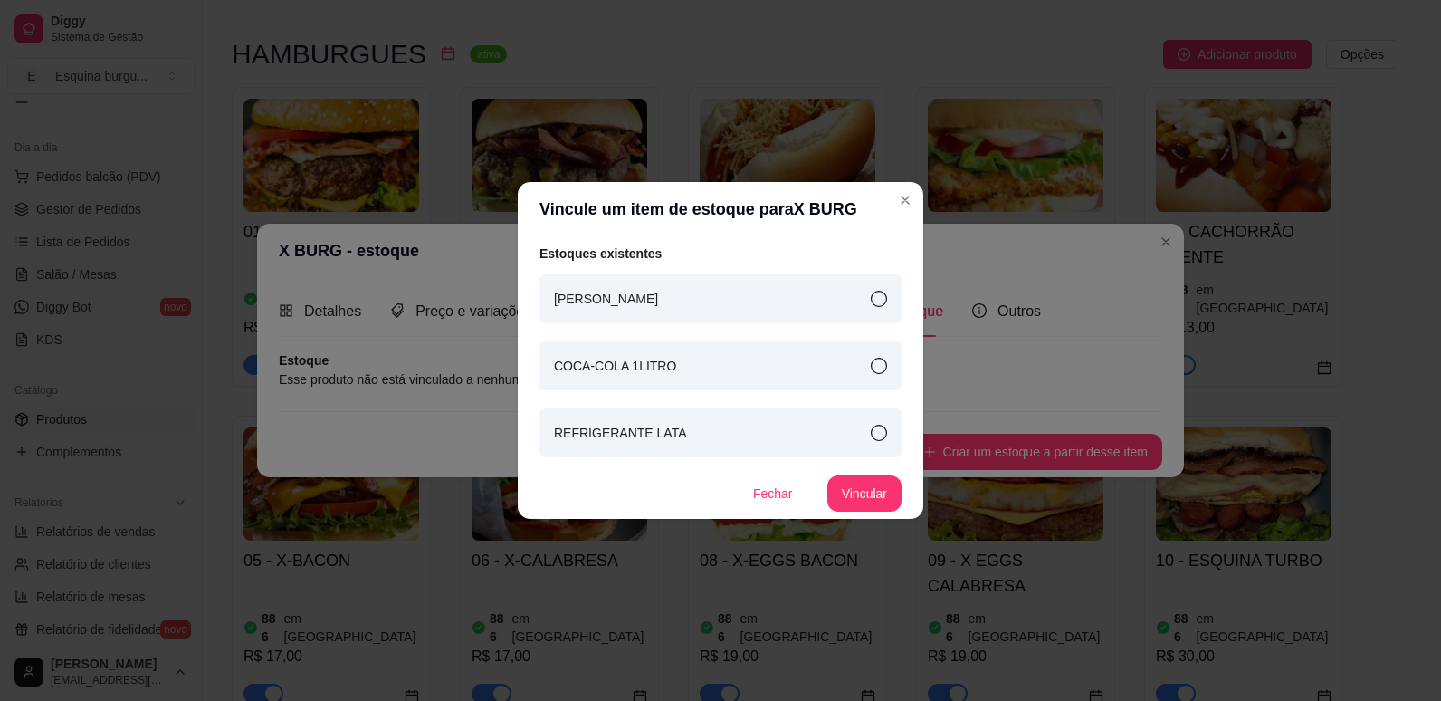
click at [875, 312] on div "[PERSON_NAME]" at bounding box center [721, 298] width 362 height 49
click at [878, 490] on button "Vincular" at bounding box center [864, 493] width 72 height 35
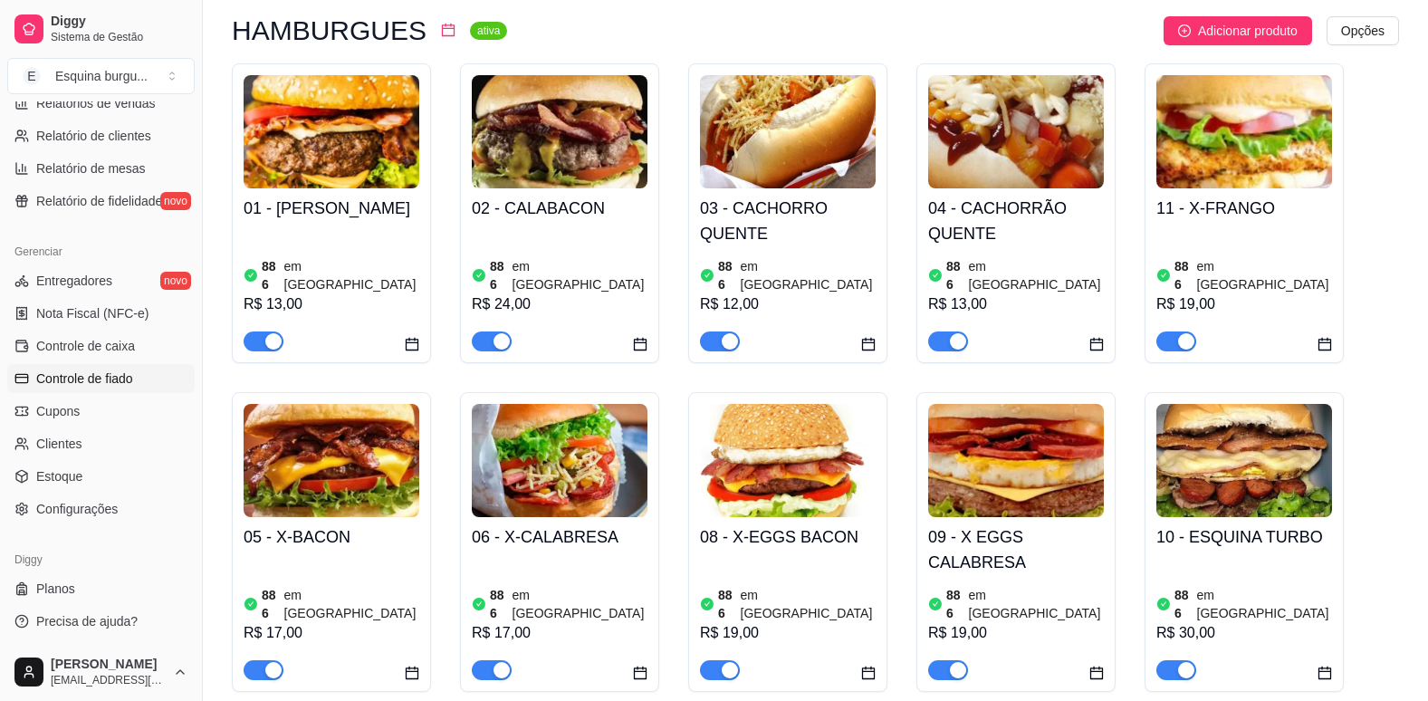
scroll to position [0, 0]
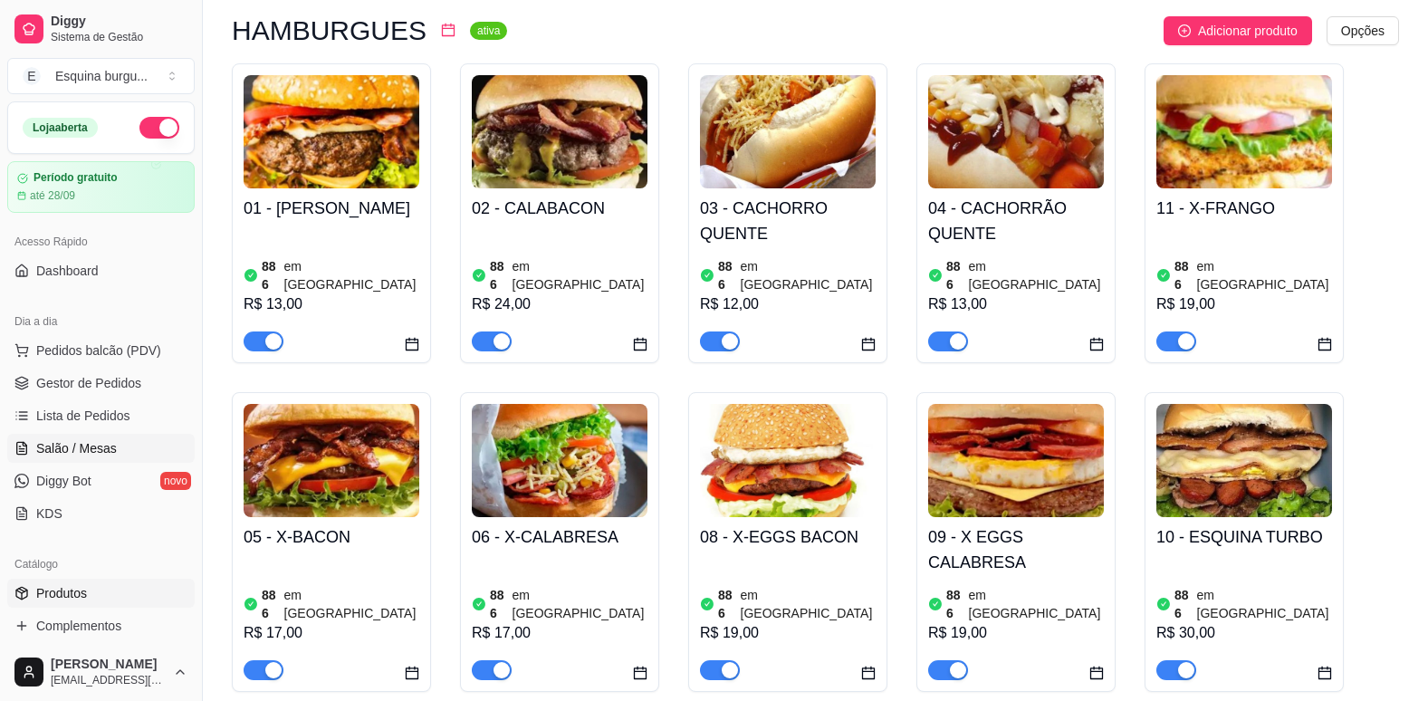
click at [81, 454] on span "Salão / Mesas" at bounding box center [76, 448] width 81 height 18
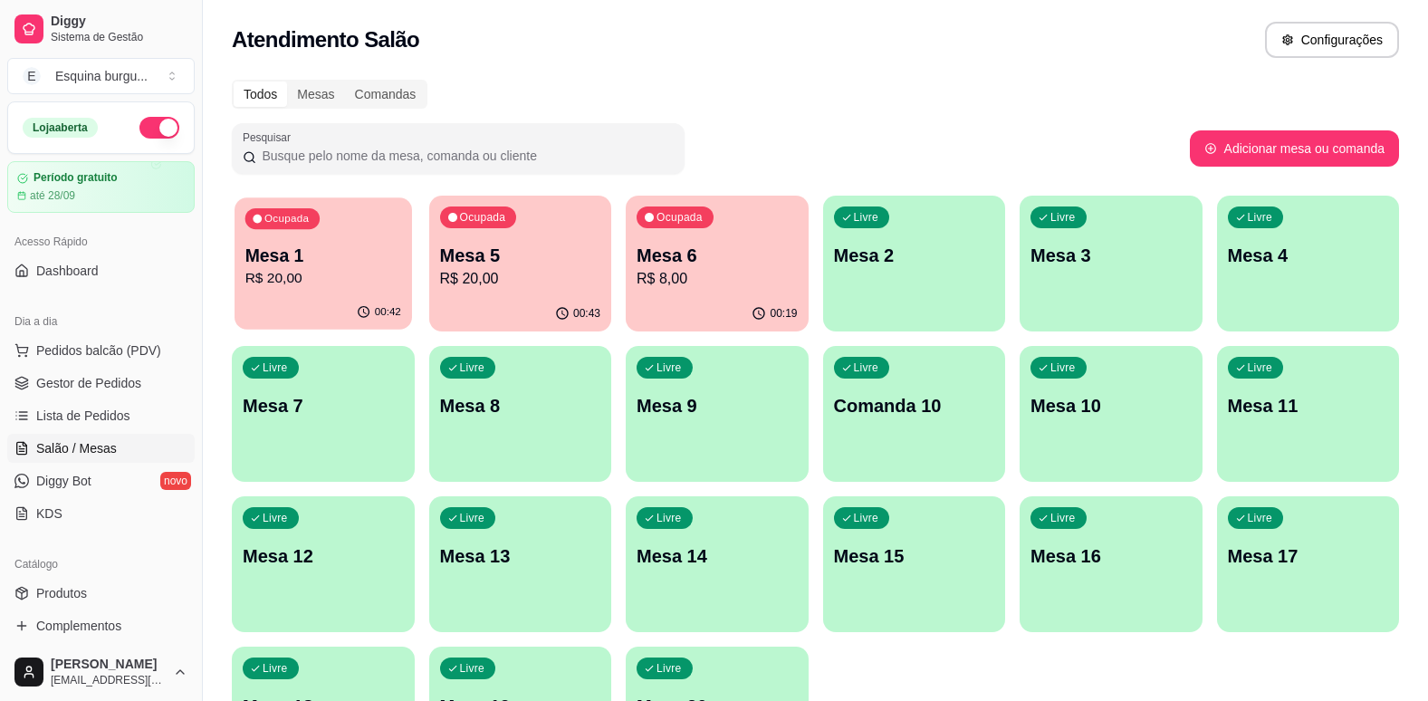
click at [403, 225] on div "Ocupada Mesa 1 R$ 20,00" at bounding box center [322, 246] width 177 height 98
